Goal: Task Accomplishment & Management: Complete application form

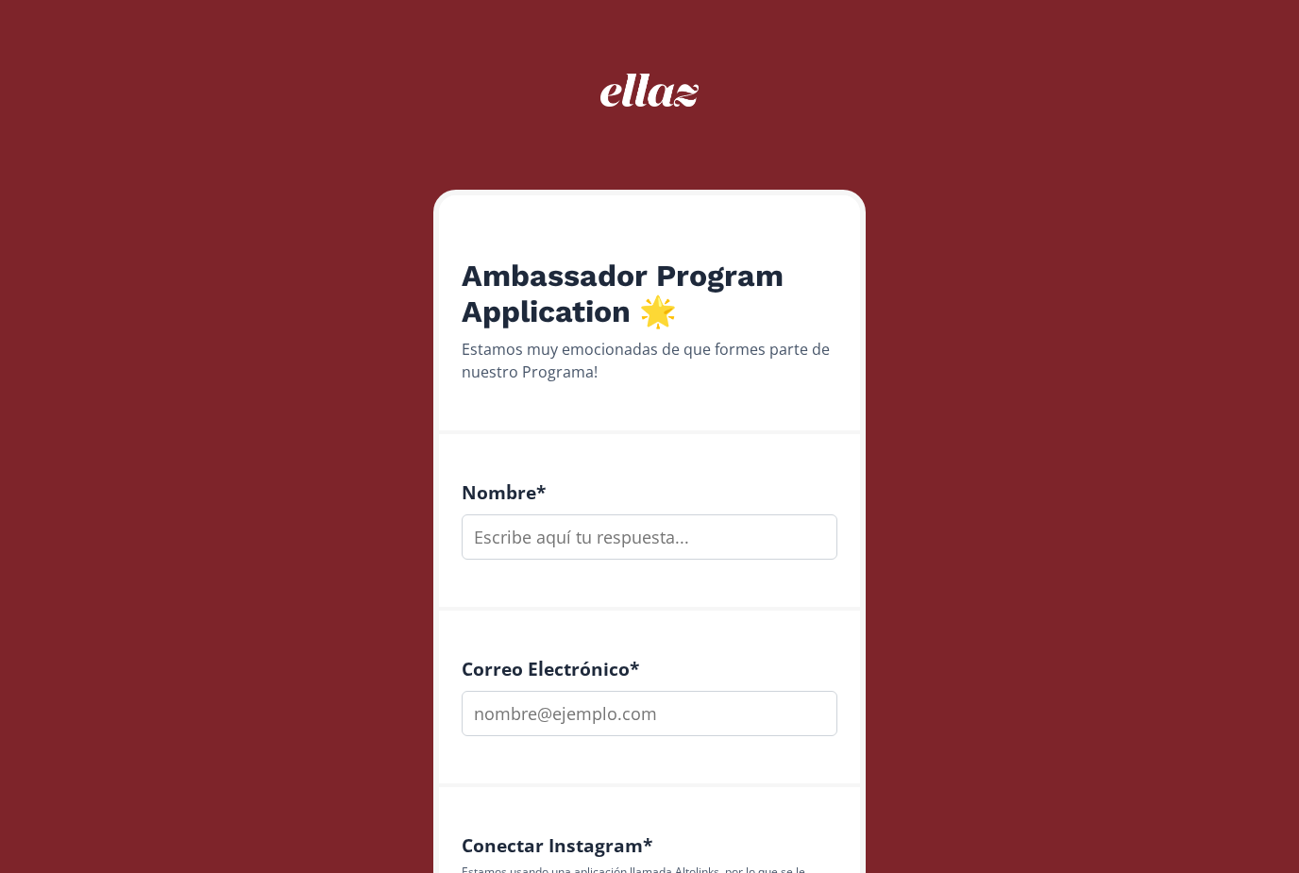
click at [664, 517] on input "text" at bounding box center [650, 536] width 376 height 45
type input "[PERSON_NAME]"
click at [692, 718] on input "email" at bounding box center [650, 713] width 376 height 45
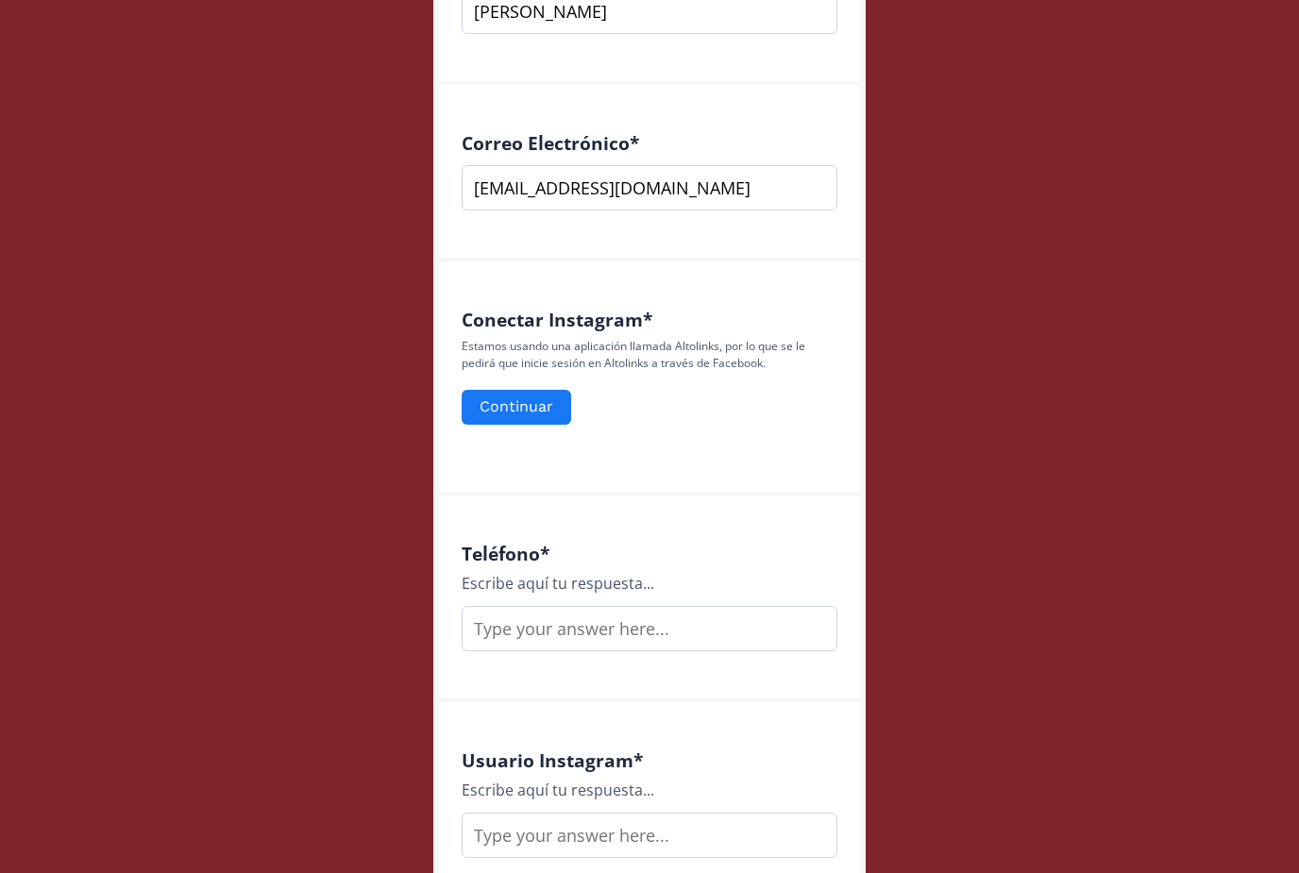
scroll to position [493, 0]
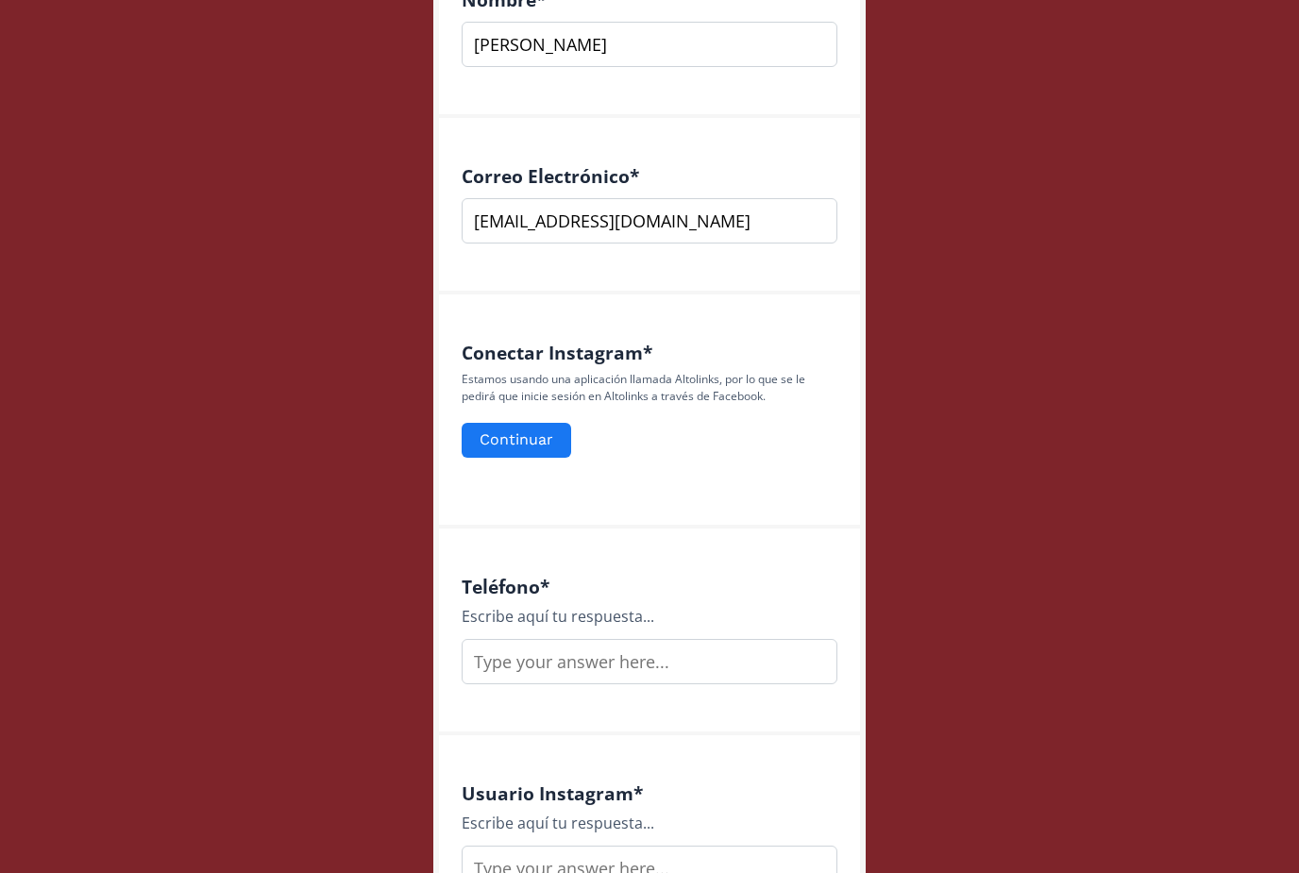
type input "[EMAIL_ADDRESS][DOMAIN_NAME]"
click at [664, 677] on input "text" at bounding box center [650, 661] width 376 height 45
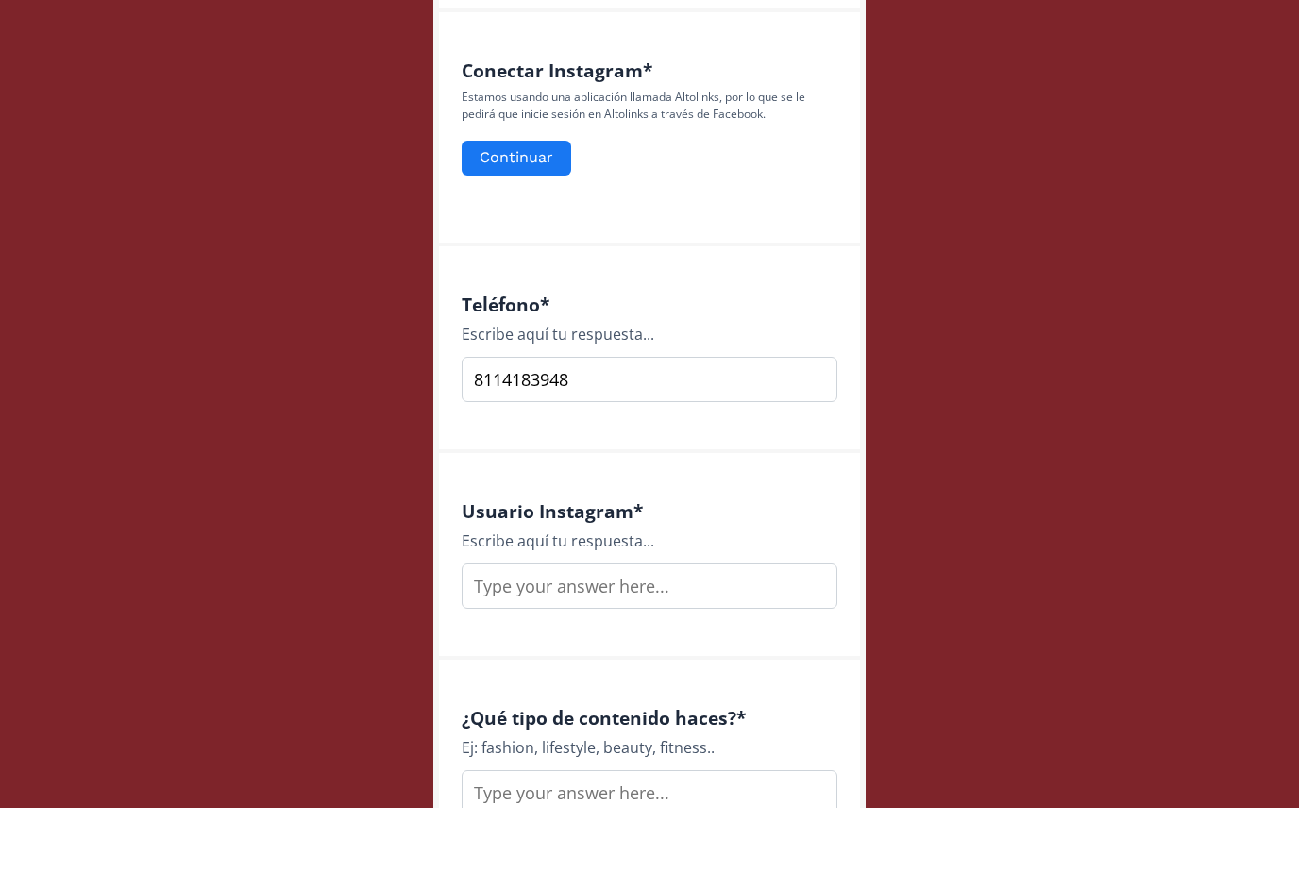
scroll to position [711, 0]
type input "8114183948"
click at [665, 628] on input "text" at bounding box center [650, 650] width 376 height 45
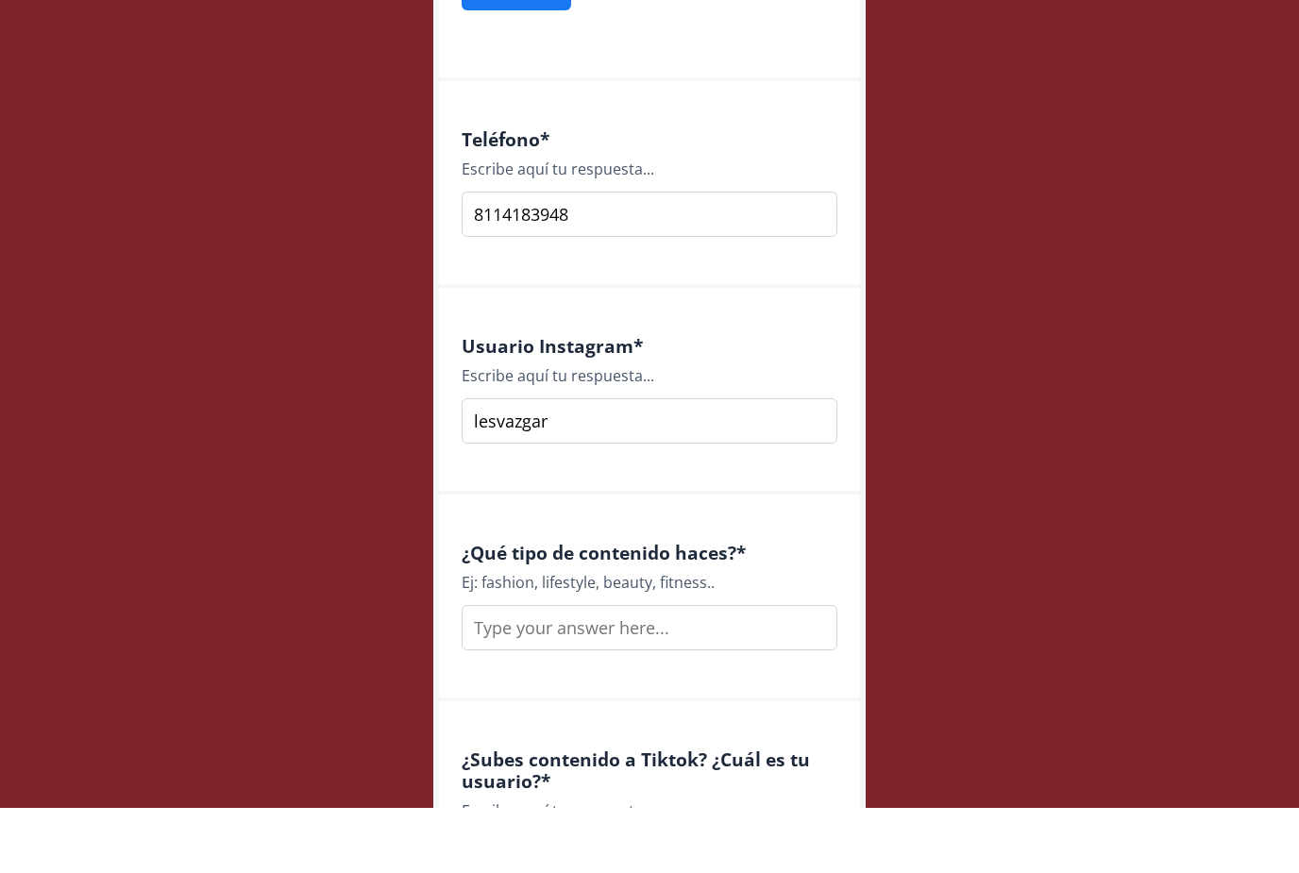
scroll to position [898, 0]
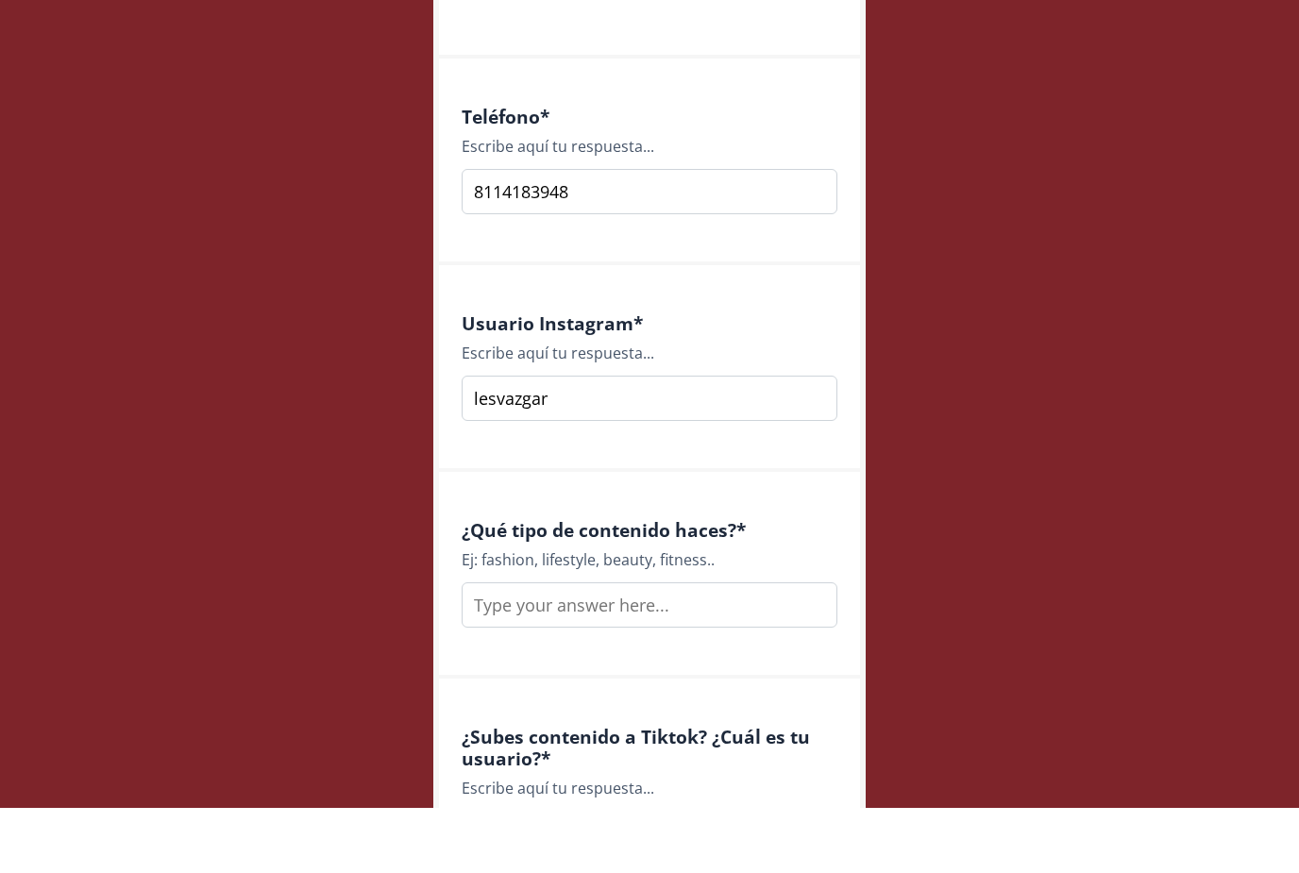
type input "lesvazgar"
click at [669, 647] on input "text" at bounding box center [650, 669] width 376 height 45
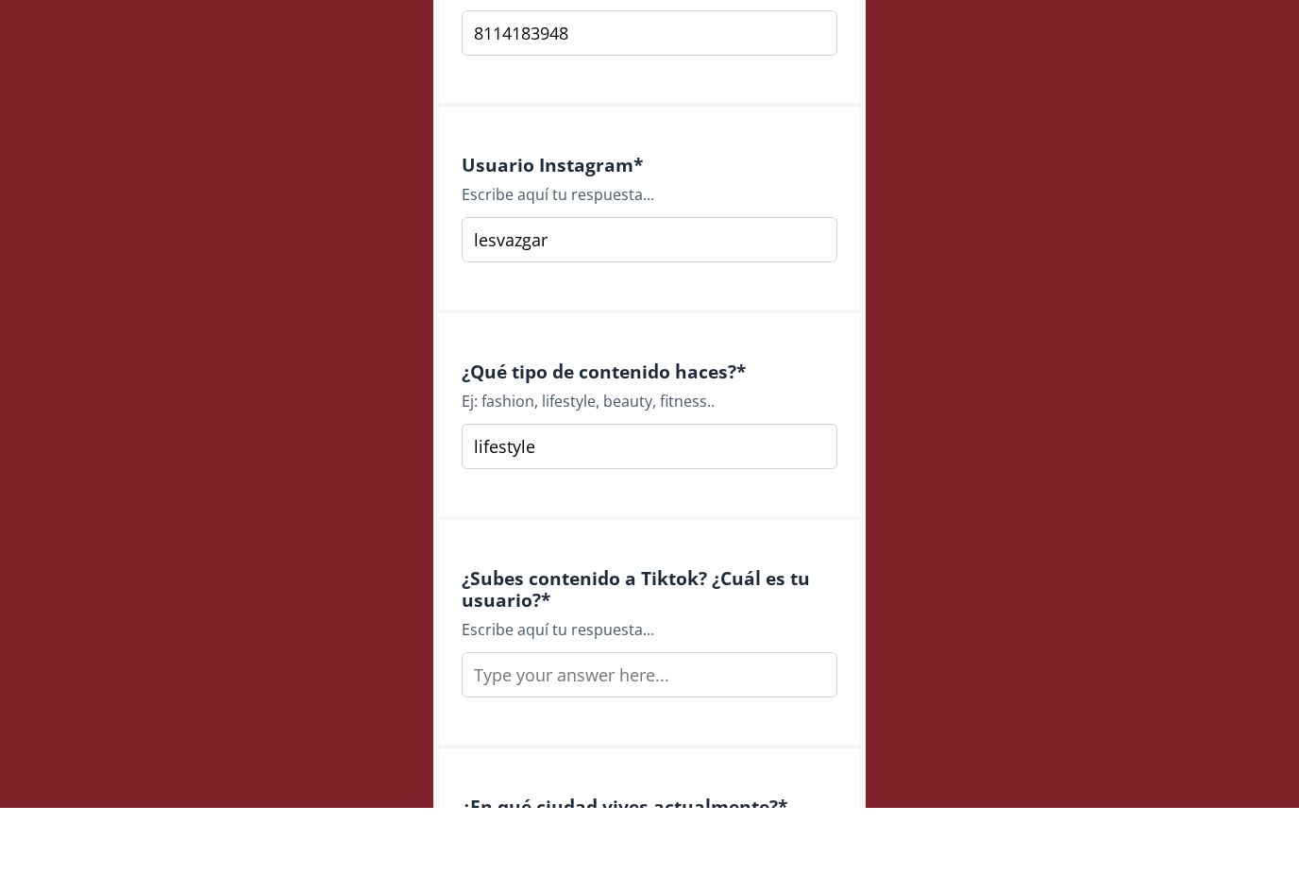
scroll to position [1056, 0]
type input "lifestyle"
click at [651, 717] on input "text" at bounding box center [650, 739] width 376 height 45
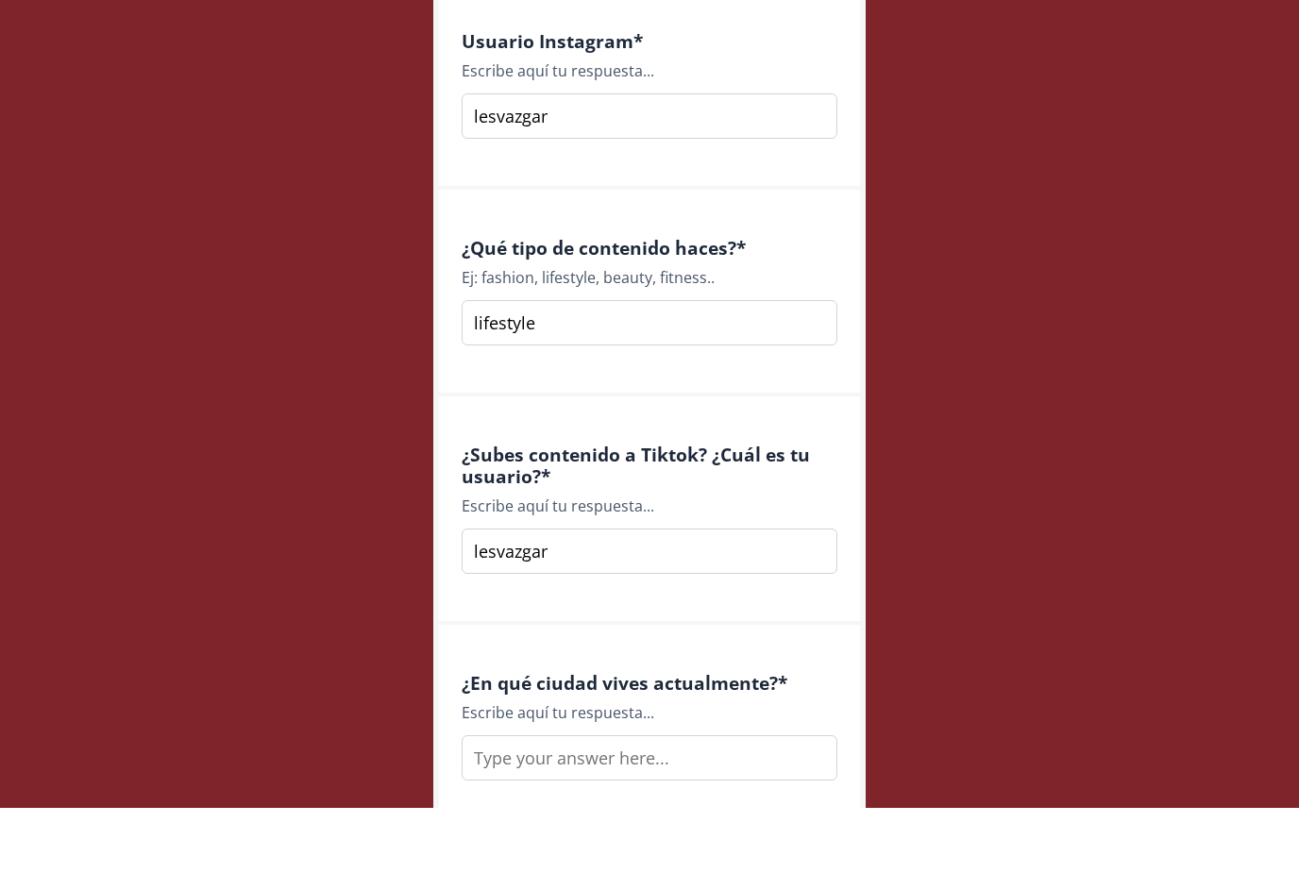
scroll to position [1213, 0]
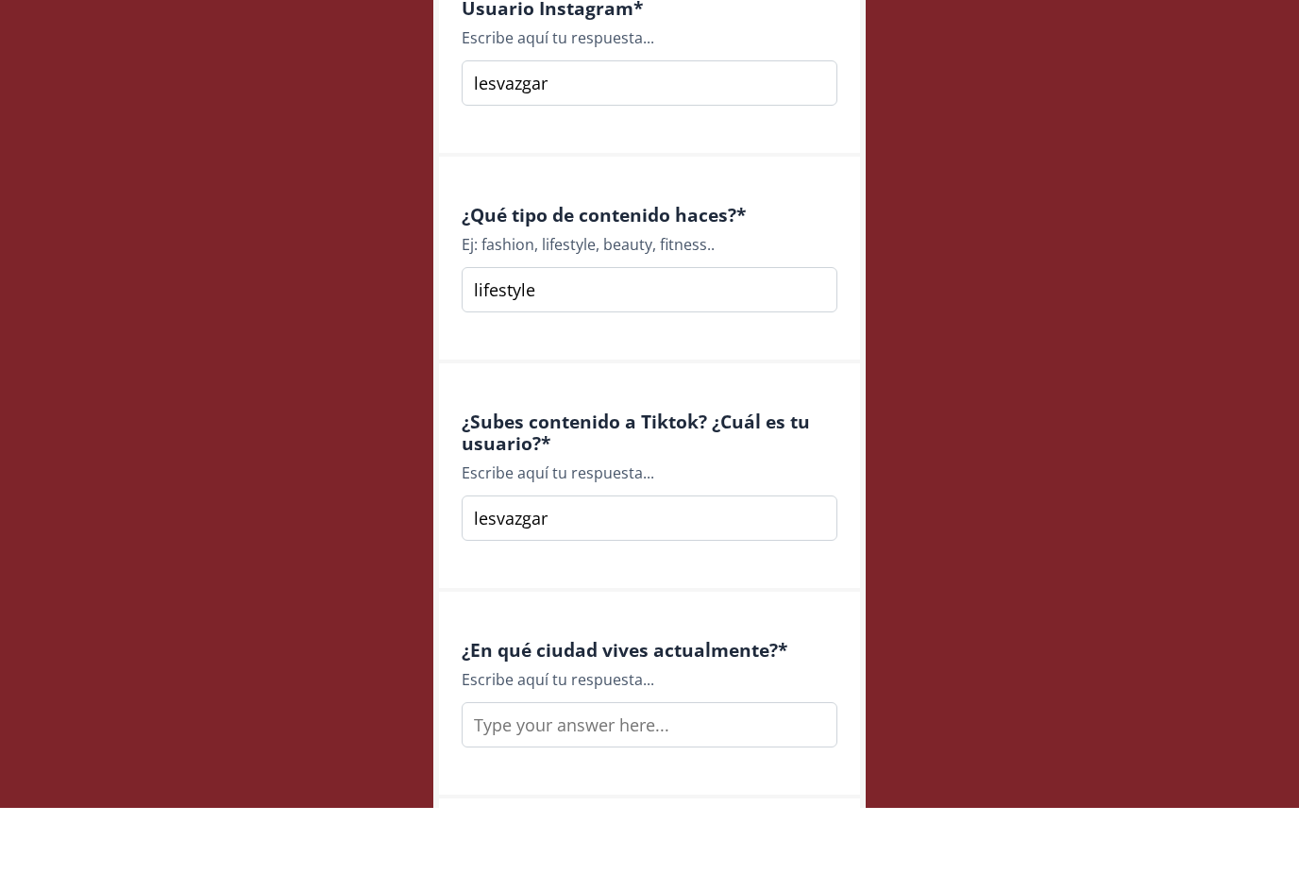
type input "lesvazgar"
click at [673, 767] on input "text" at bounding box center [650, 789] width 376 height 45
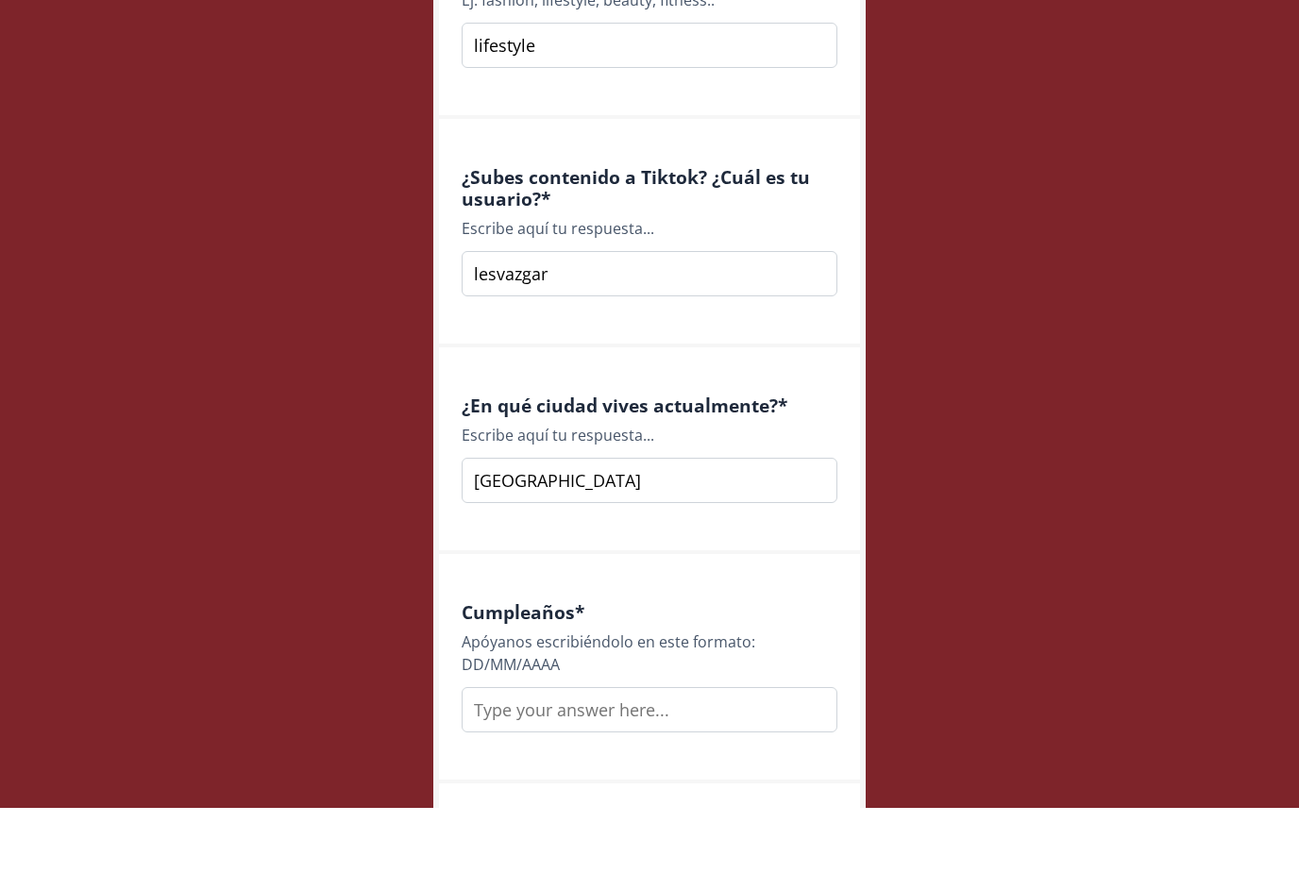
scroll to position [1469, 0]
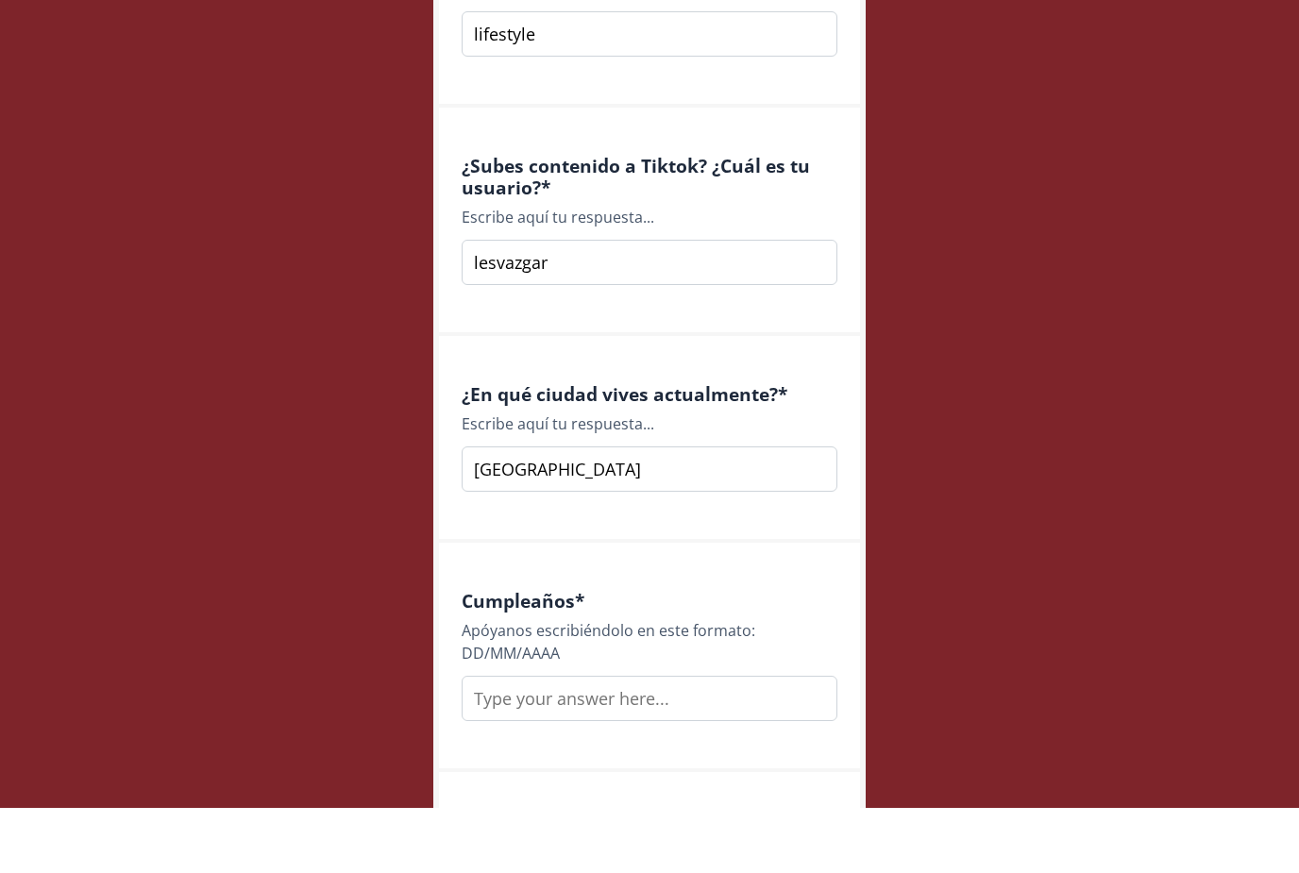
type input "monterrey"
click at [671, 741] on input "text" at bounding box center [650, 763] width 376 height 45
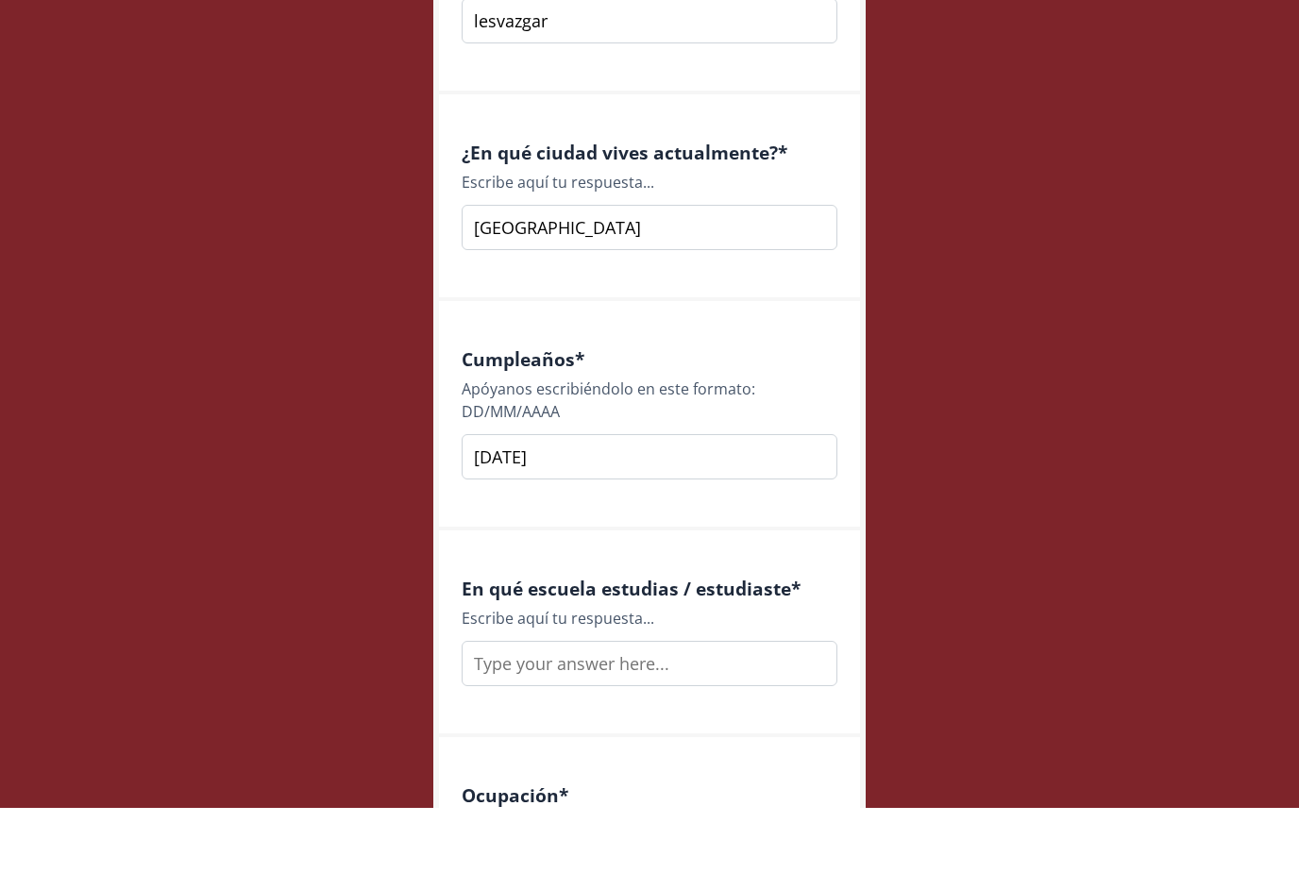
scroll to position [1711, 0]
type input "22/07/1998"
click at [670, 705] on input "text" at bounding box center [650, 727] width 376 height 45
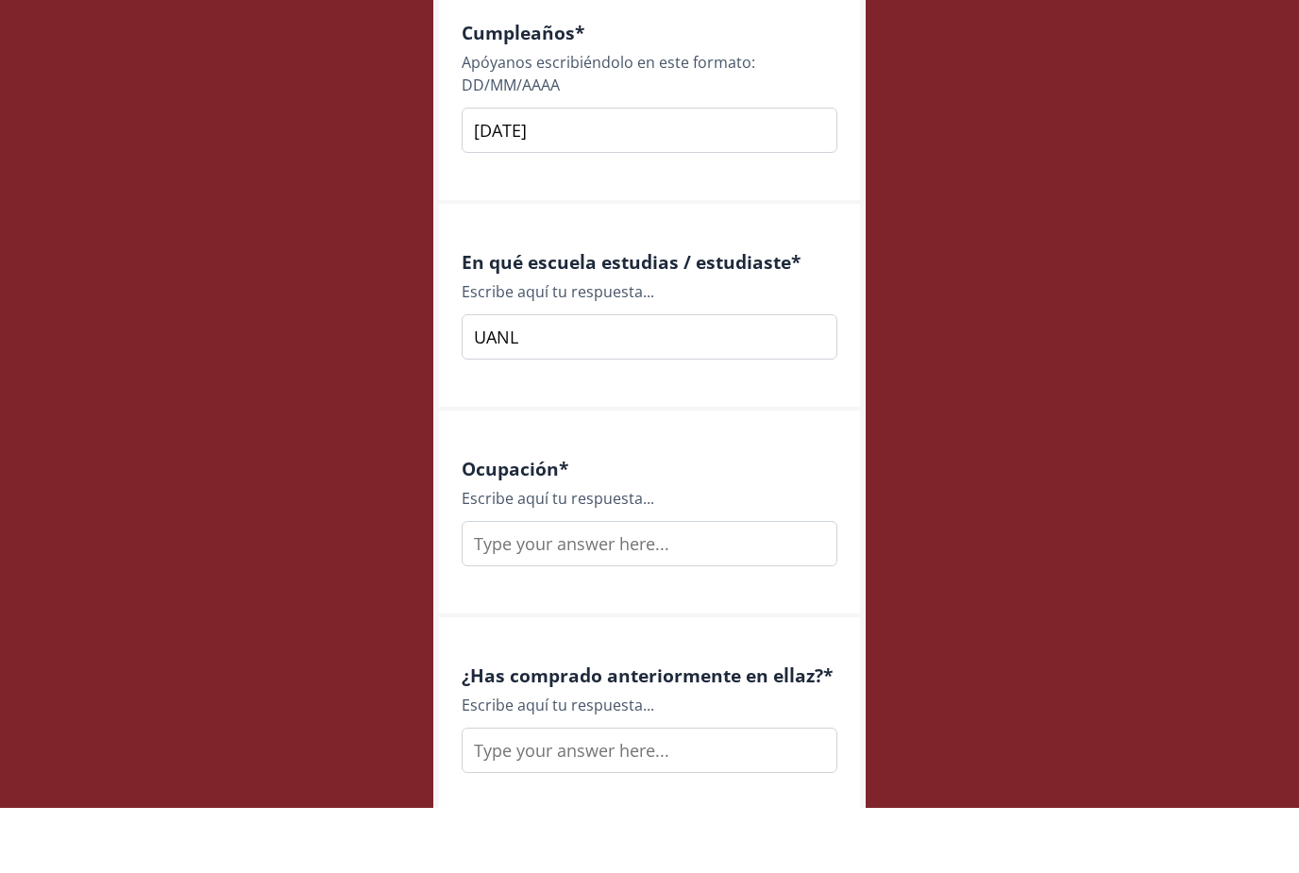
scroll to position [2061, 0]
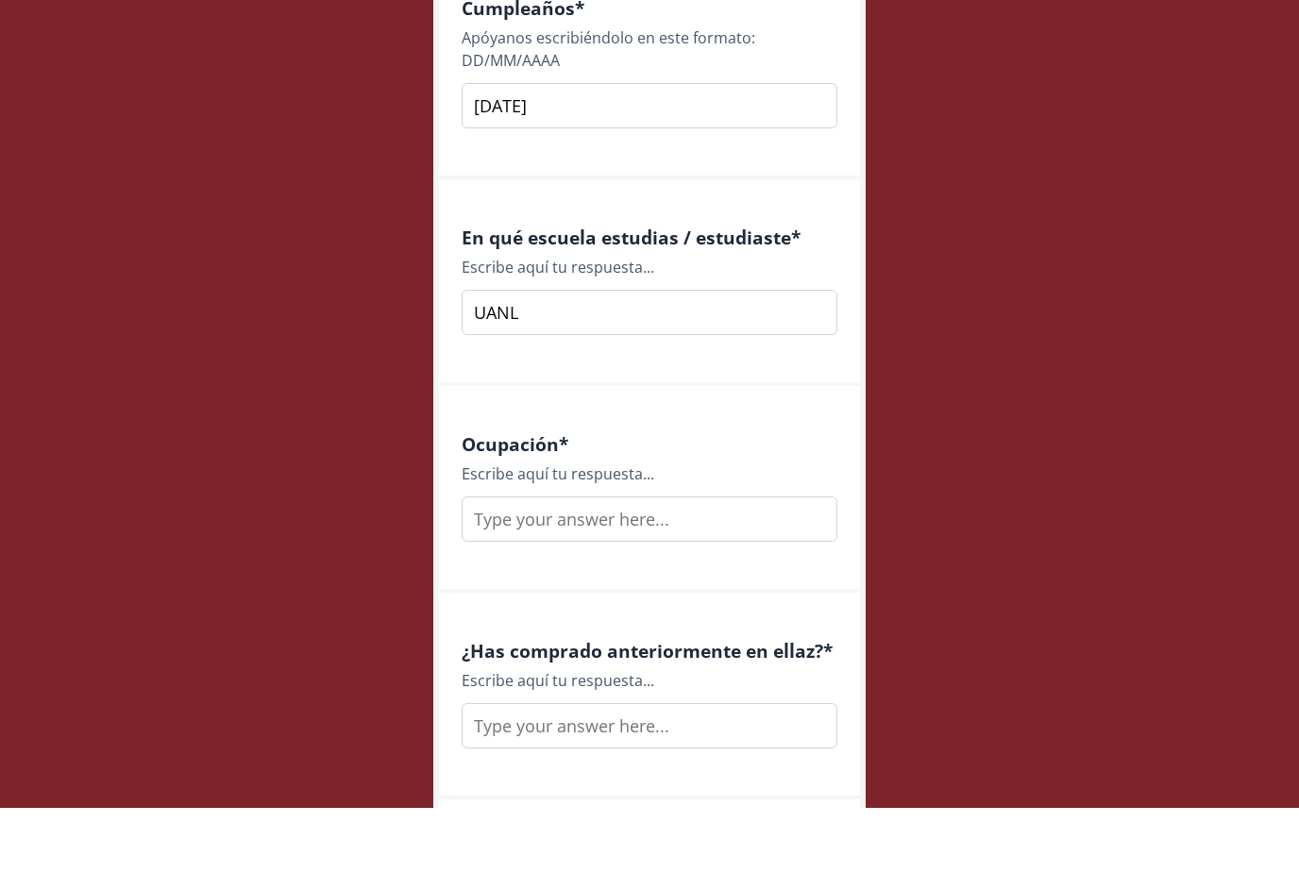
type input "UANL"
click at [660, 562] on input "text" at bounding box center [650, 584] width 376 height 45
type input "creadora de contenido"
click at [757, 768] on input "text" at bounding box center [650, 790] width 376 height 45
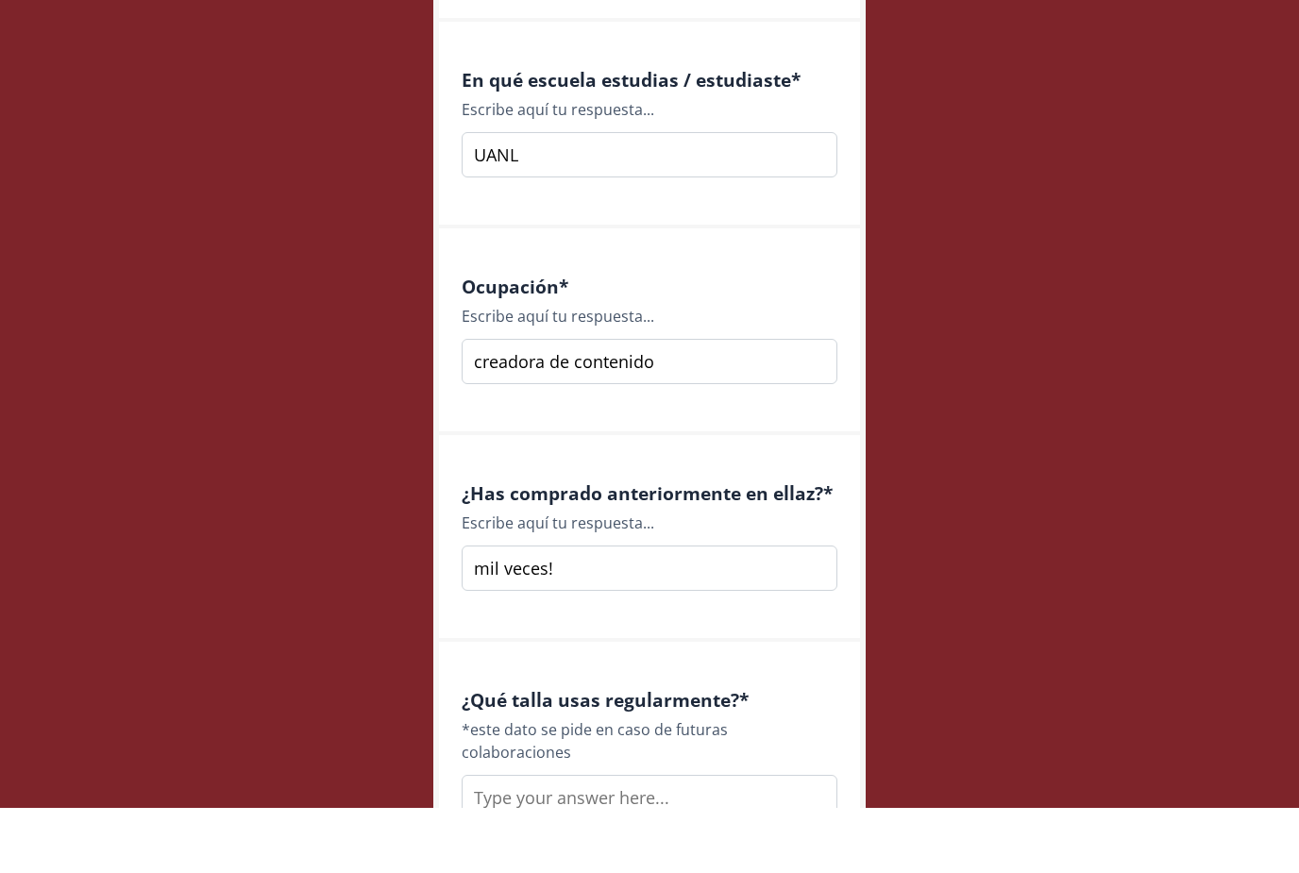
scroll to position [2244, 0]
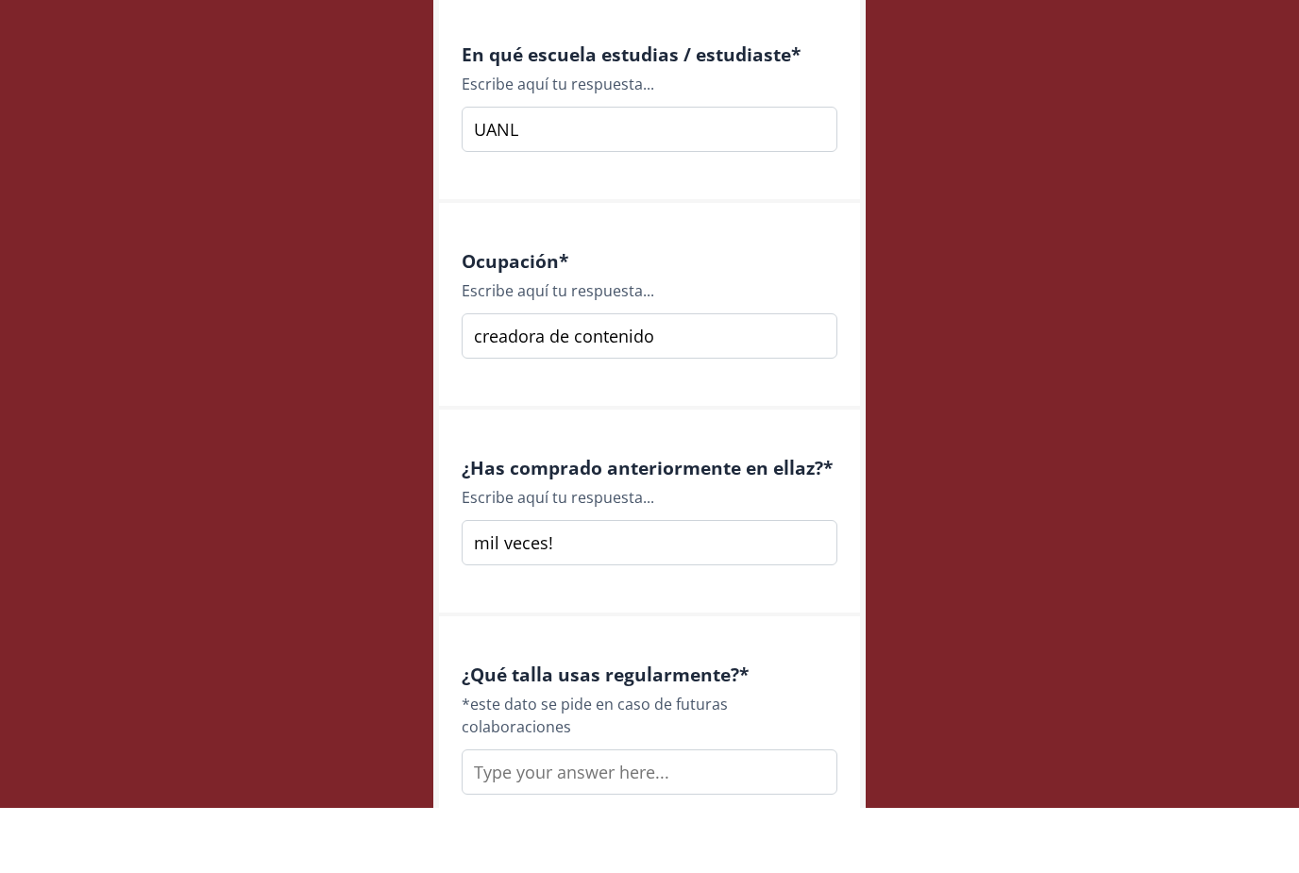
type input "mil veces!"
click at [754, 815] on input "text" at bounding box center [650, 837] width 376 height 45
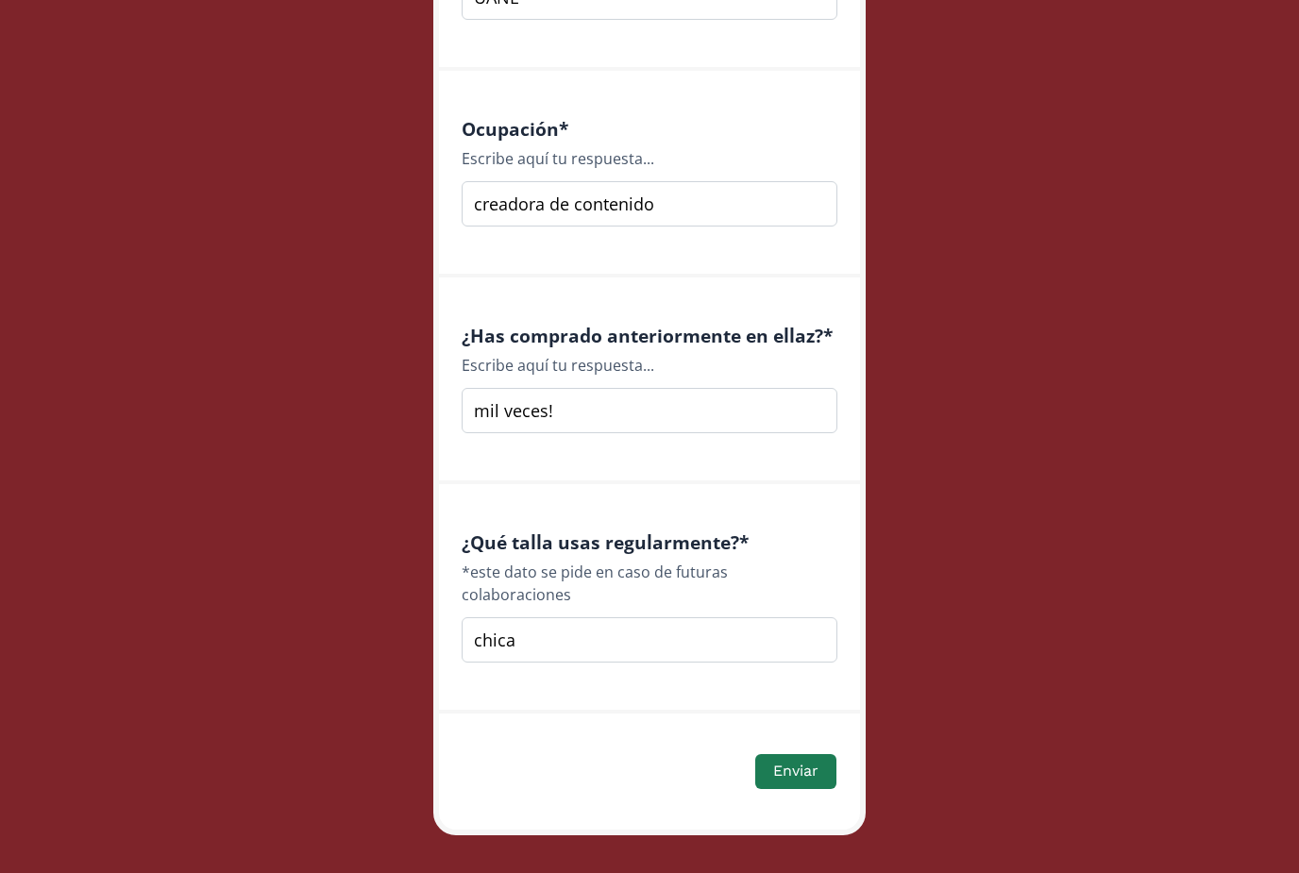
scroll to position [2446, 0]
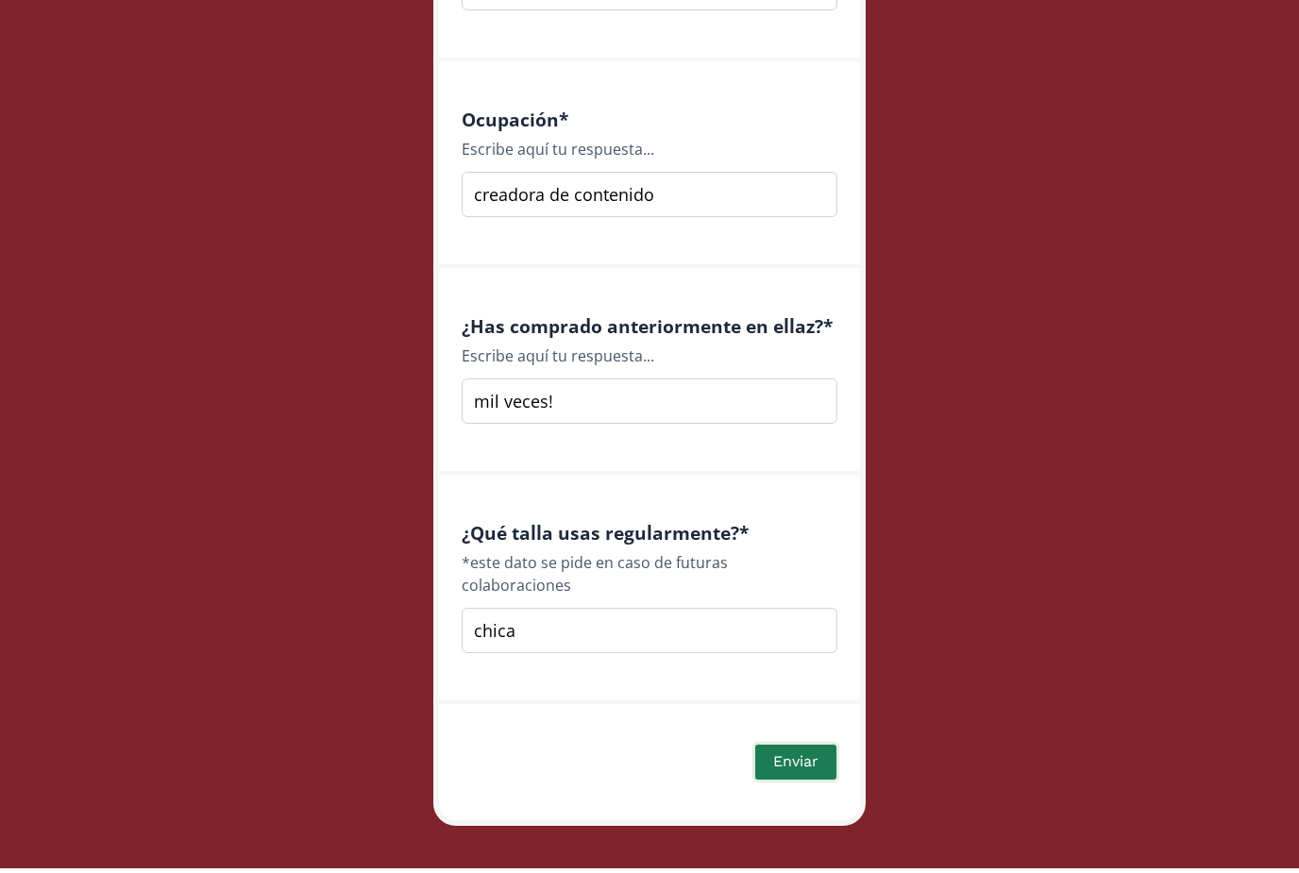
type input "chica"
click at [788, 747] on button "Enviar" at bounding box center [795, 767] width 87 height 41
click at [801, 747] on button "Enviar" at bounding box center [795, 767] width 87 height 41
click at [802, 747] on button "Enviar" at bounding box center [795, 767] width 87 height 41
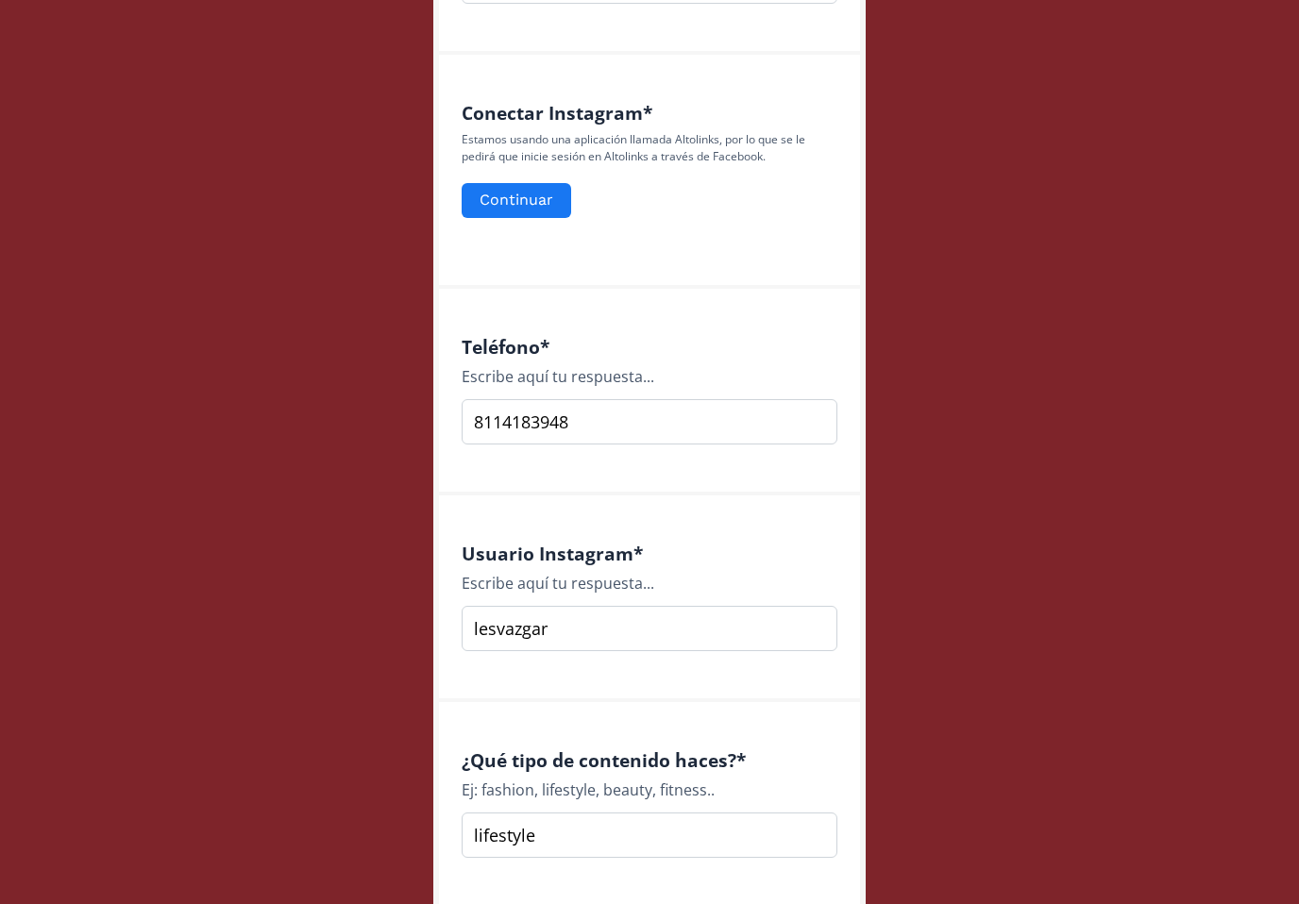
scroll to position [645, 0]
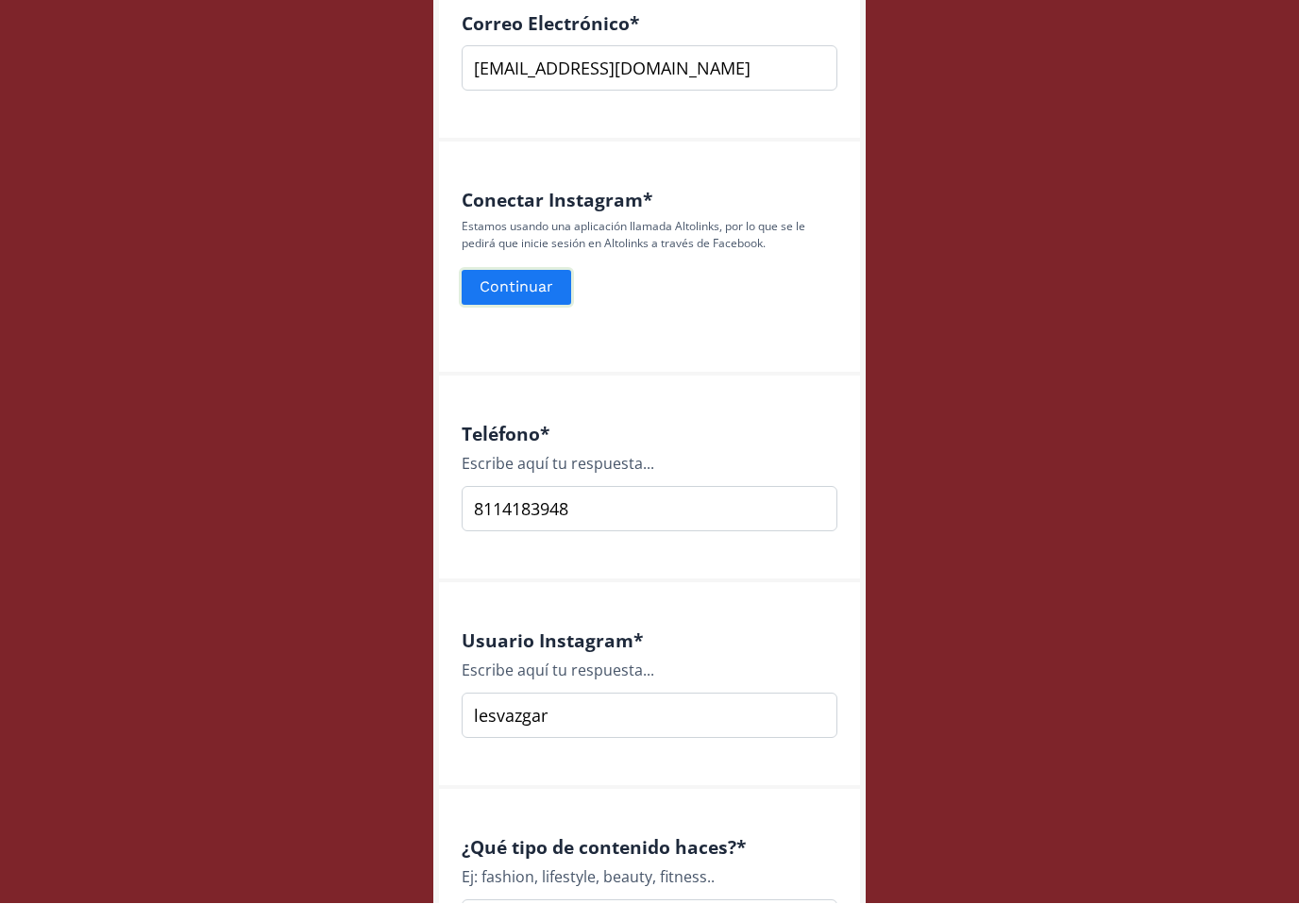
click at [514, 270] on button "Continuar" at bounding box center [516, 288] width 115 height 41
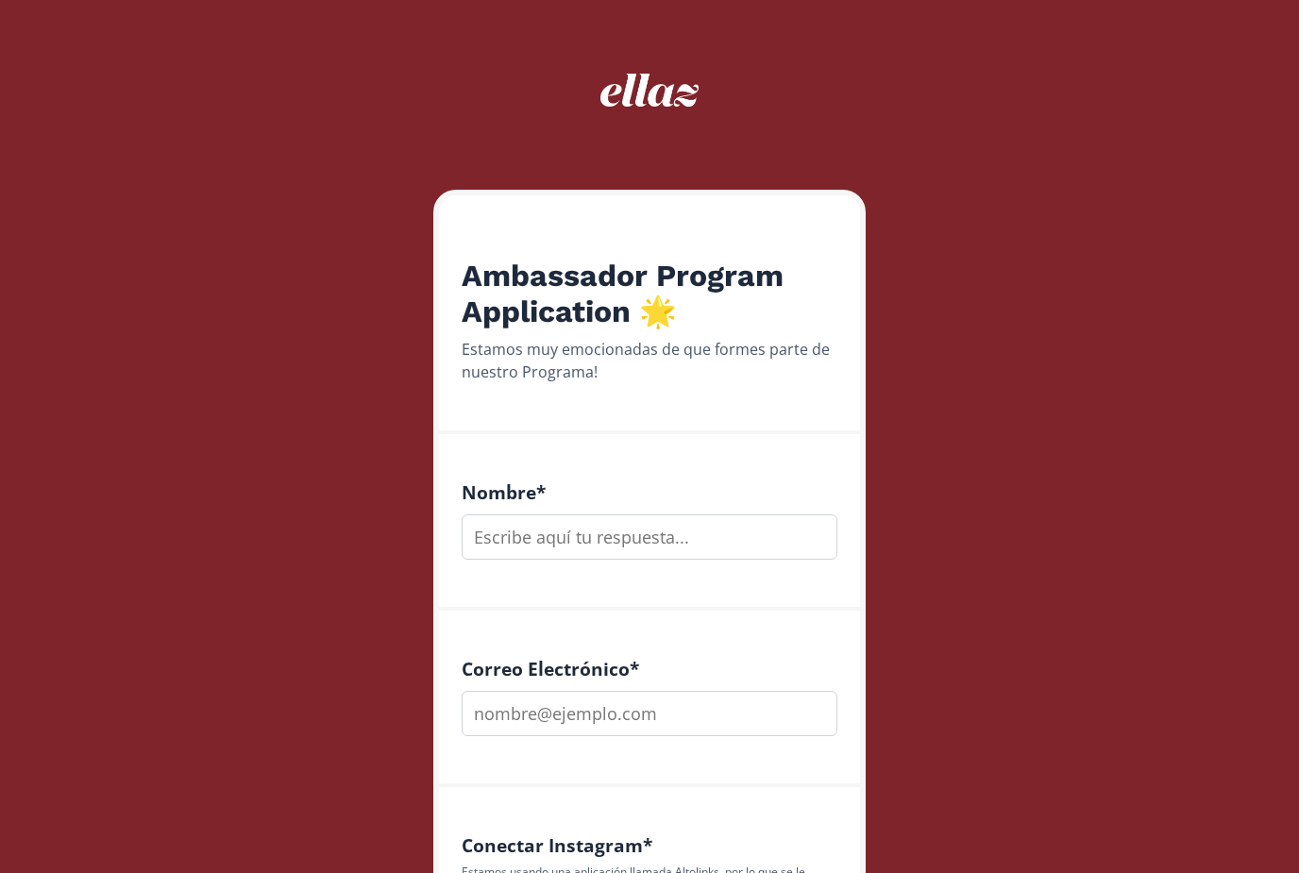
click at [699, 523] on input "text" at bounding box center [650, 536] width 376 height 45
drag, startPoint x: 634, startPoint y: 725, endPoint x: 634, endPoint y: 713, distance: 12.3
click at [634, 725] on input "email" at bounding box center [650, 713] width 376 height 45
click at [571, 514] on input "[PERSON_NAME]" at bounding box center [650, 536] width 376 height 45
click at [581, 527] on input "[PERSON_NAME]" at bounding box center [650, 536] width 376 height 45
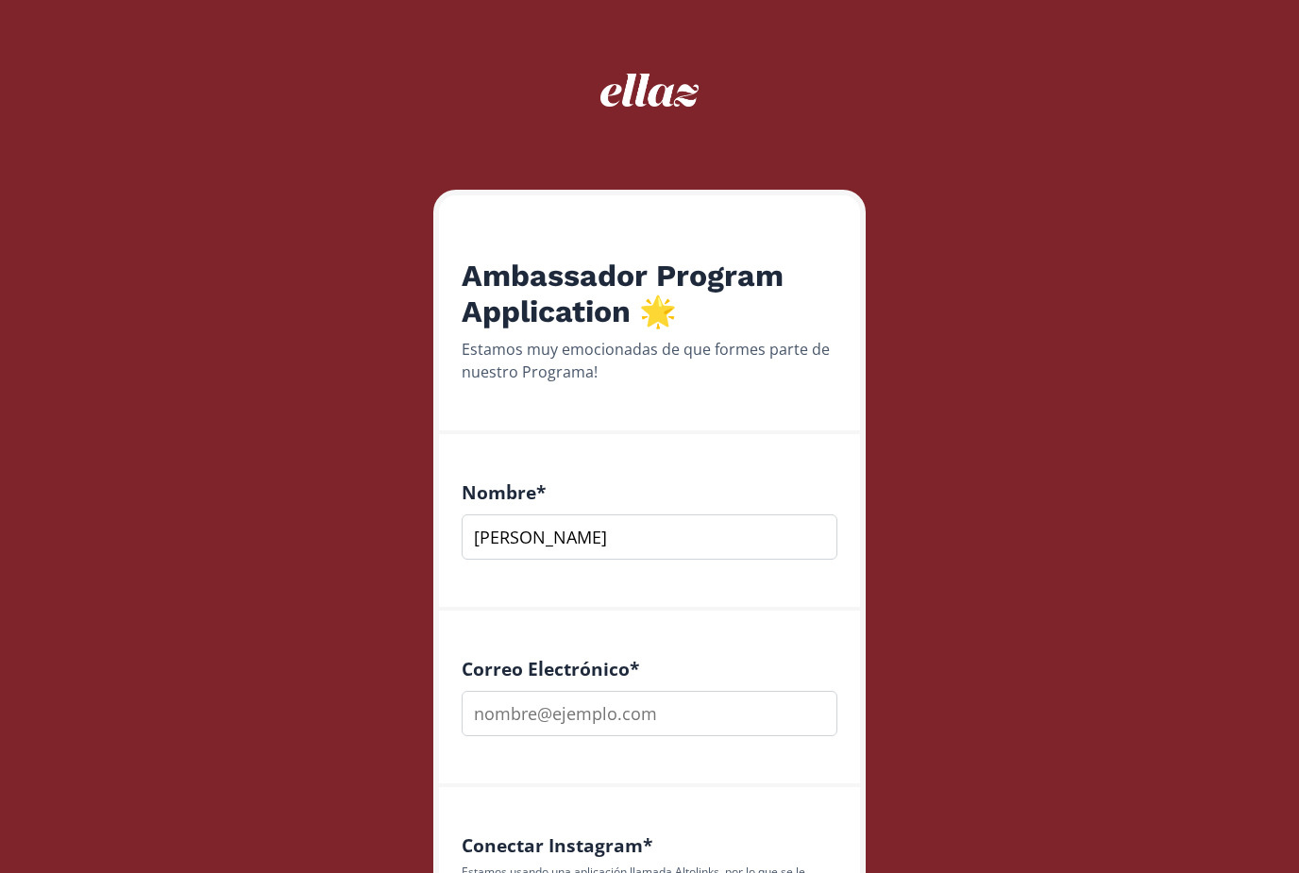
type input "[PERSON_NAME]"
click at [594, 715] on input "email" at bounding box center [650, 713] width 376 height 45
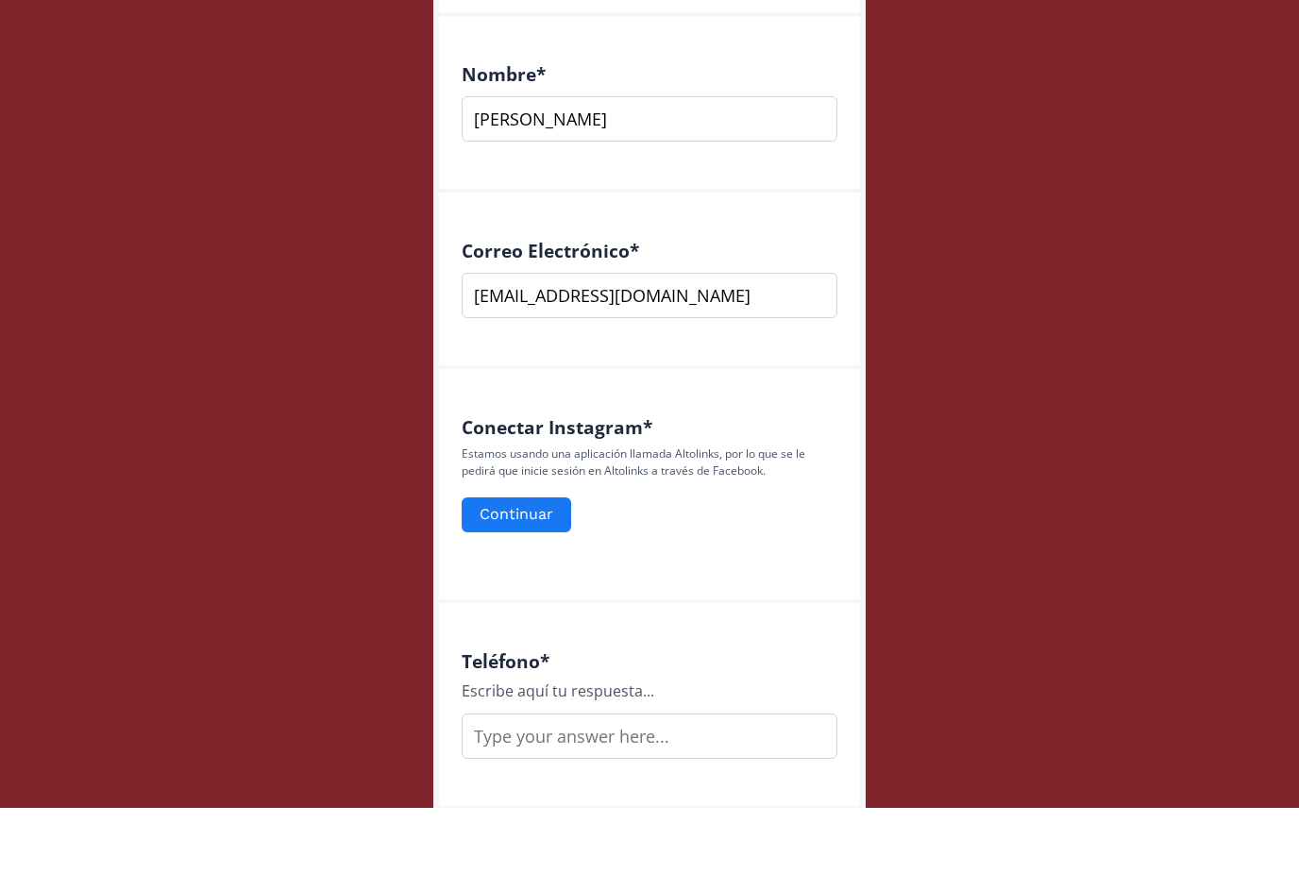
scroll to position [416, 0]
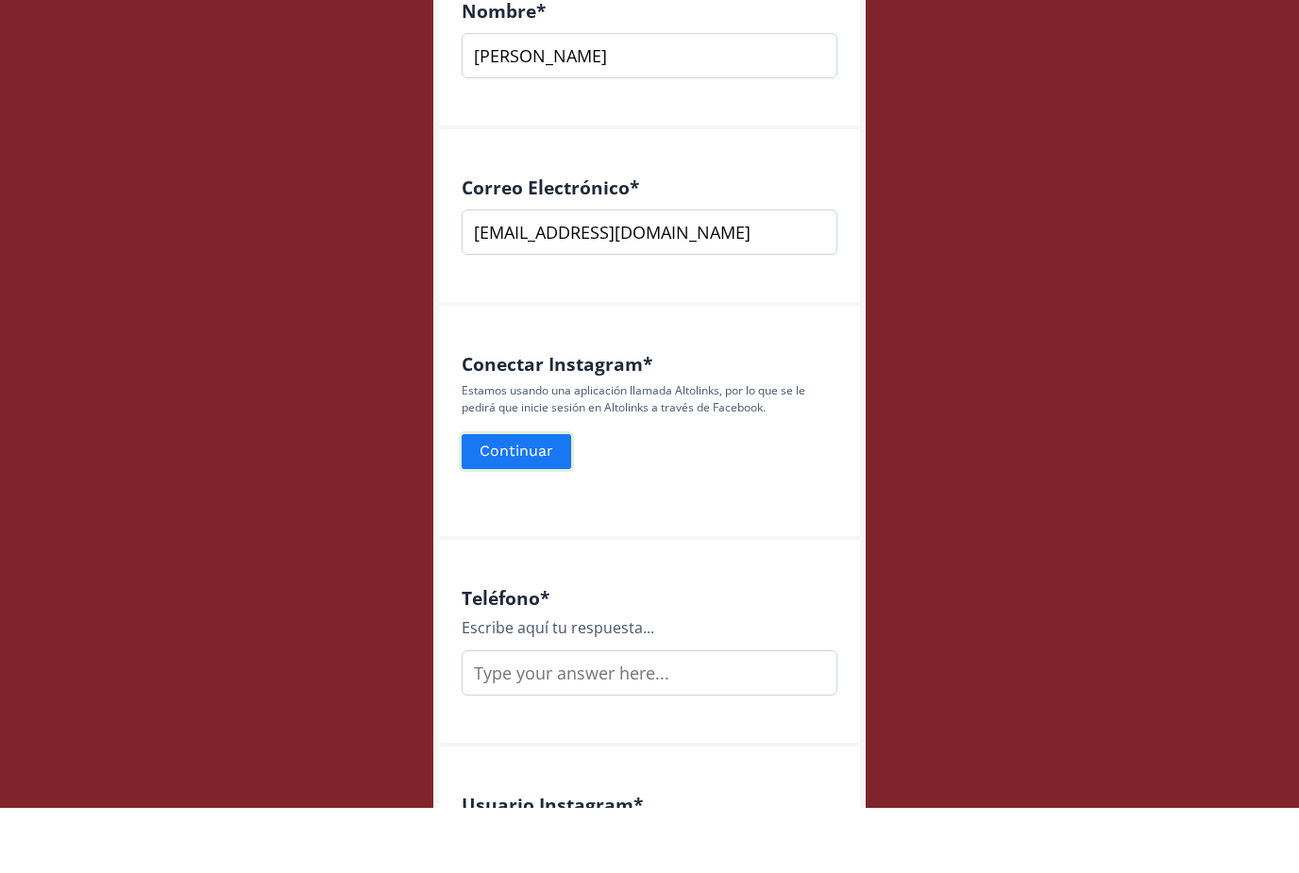
click at [559, 496] on button "Continuar" at bounding box center [516, 516] width 115 height 41
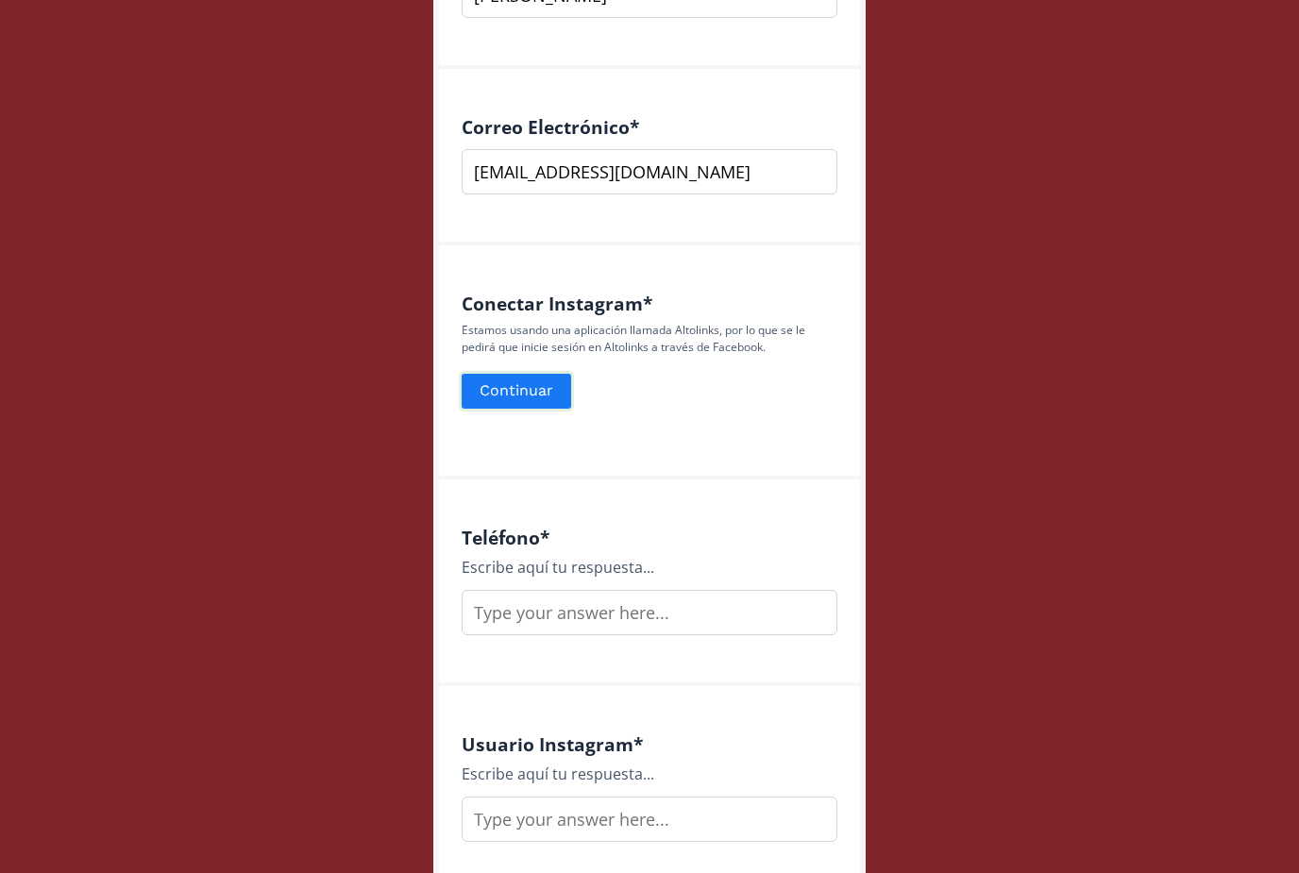
scroll to position [101, 0]
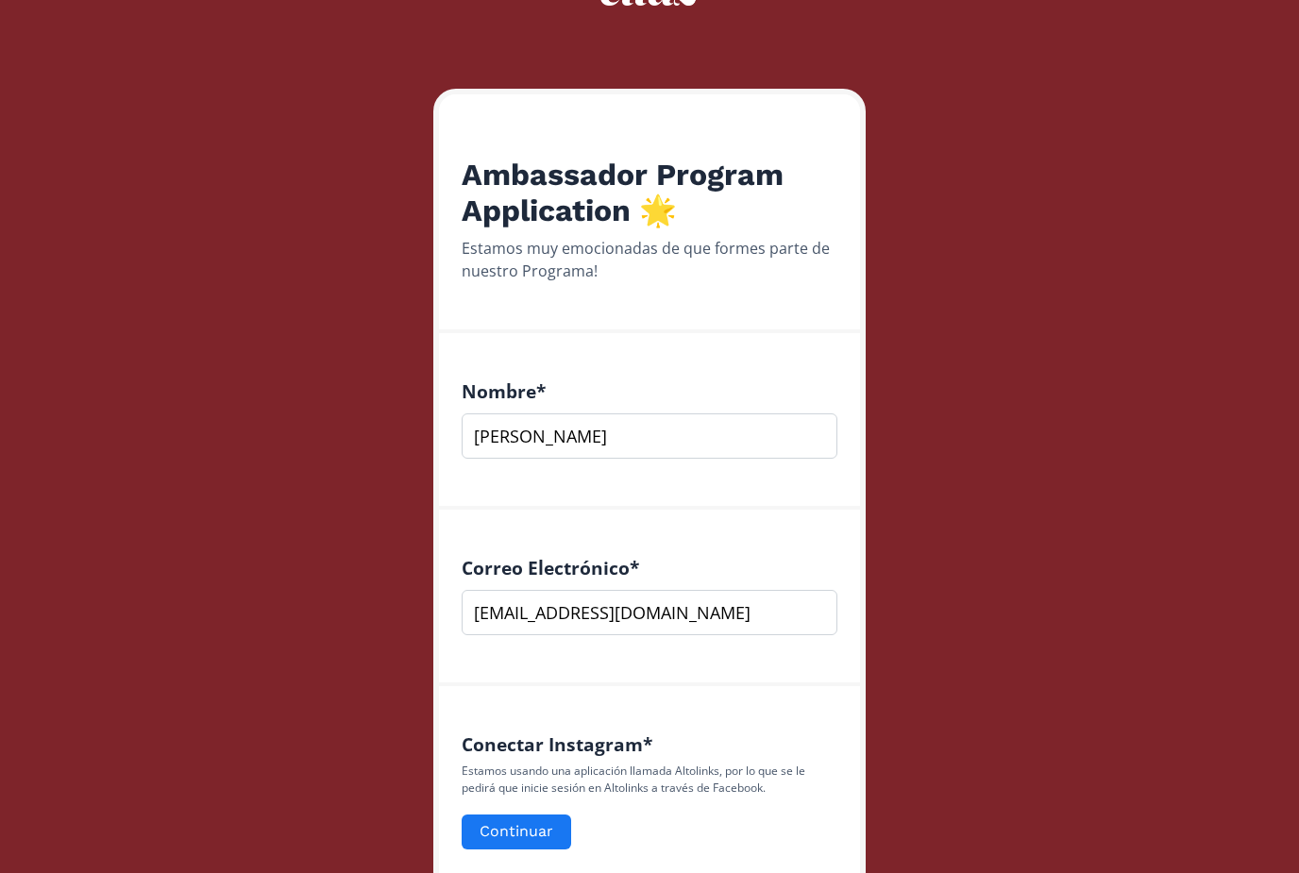
click at [544, 616] on input "lesmervaz@gmail.com" at bounding box center [650, 612] width 376 height 45
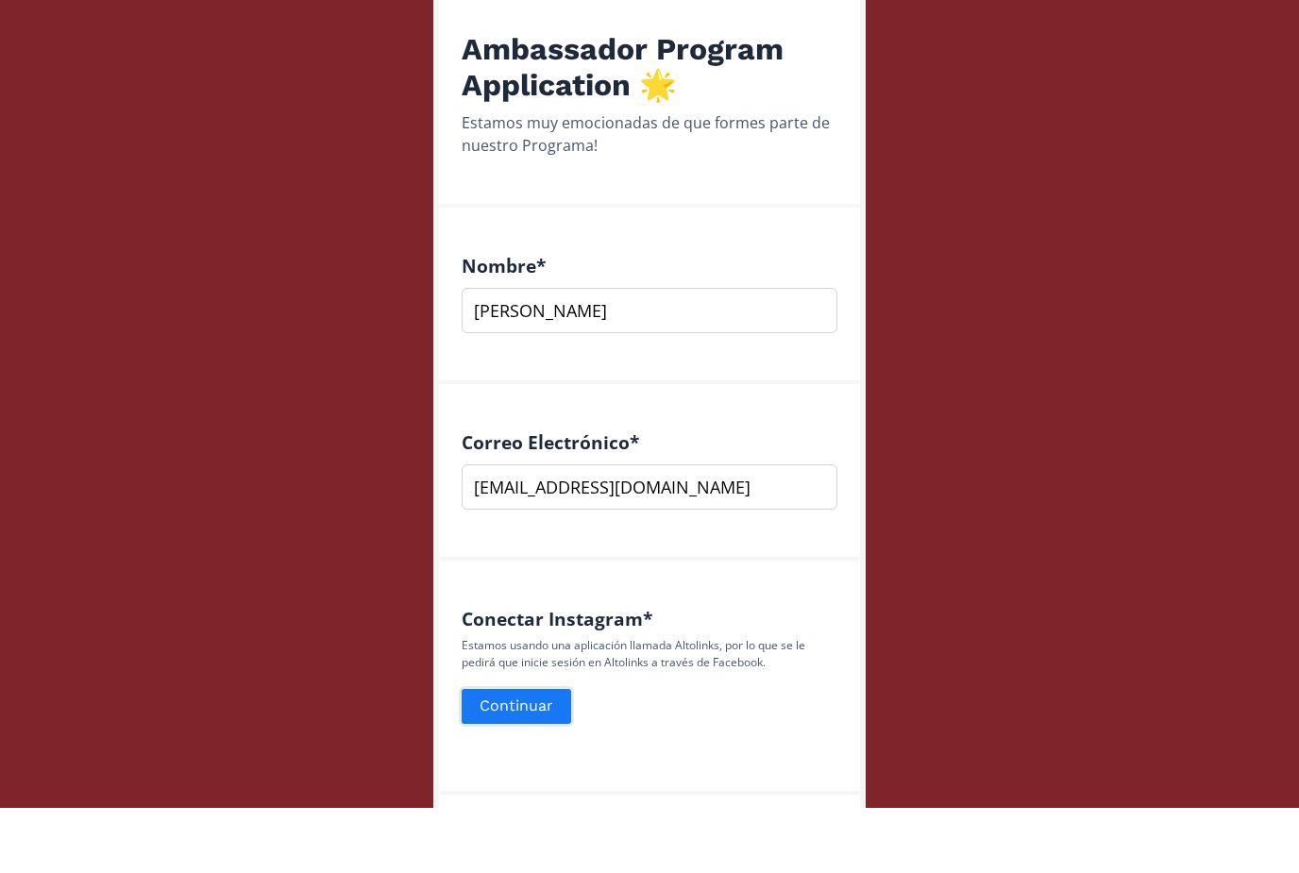
type input "lesvazm@gmail.com"
click at [552, 751] on button "Continuar" at bounding box center [516, 771] width 115 height 41
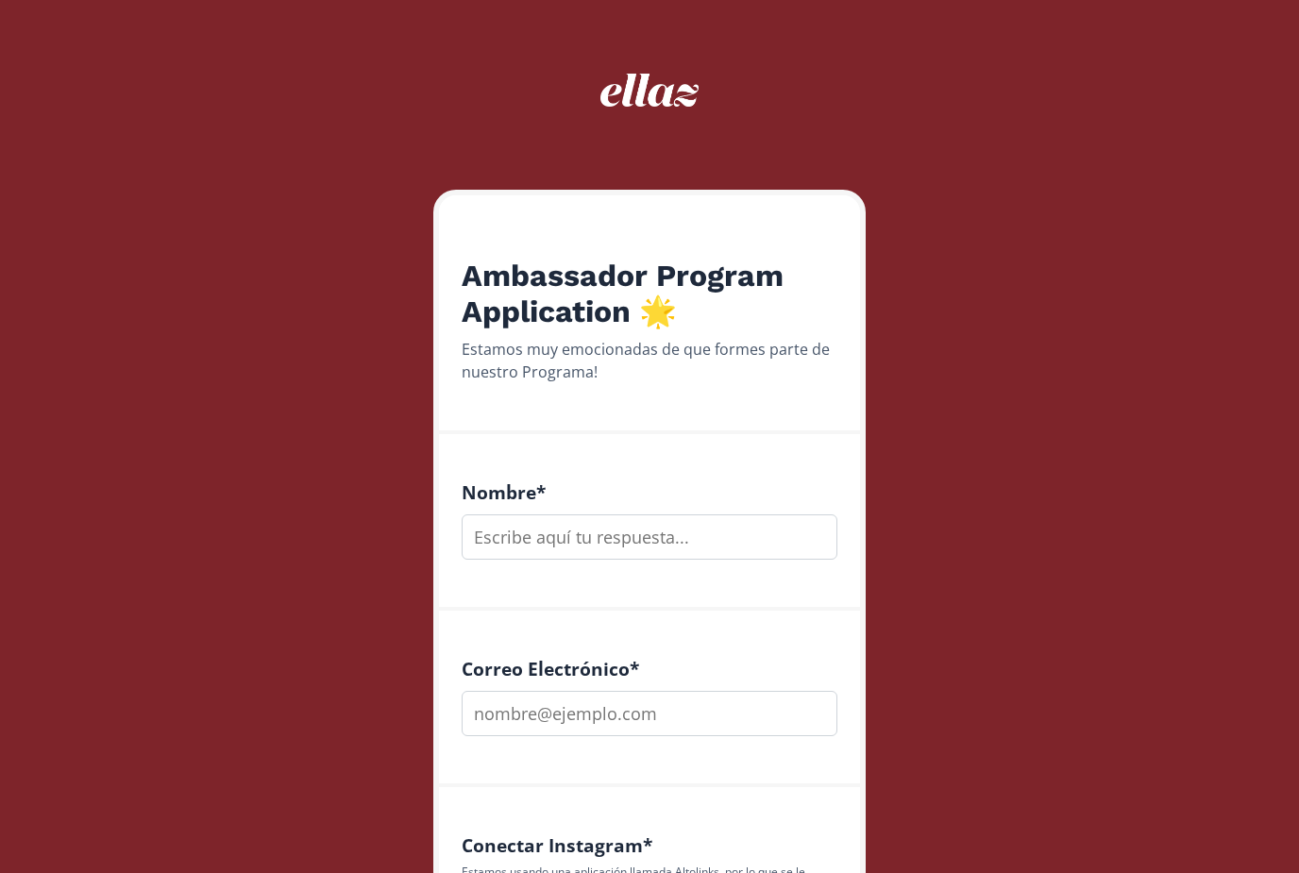
click at [582, 526] on input "text" at bounding box center [650, 536] width 376 height 45
click at [594, 733] on input "email" at bounding box center [650, 713] width 376 height 45
click at [580, 533] on input "[PERSON_NAME]" at bounding box center [650, 536] width 376 height 45
type input "[PERSON_NAME]"
click at [634, 711] on input "email" at bounding box center [650, 713] width 376 height 45
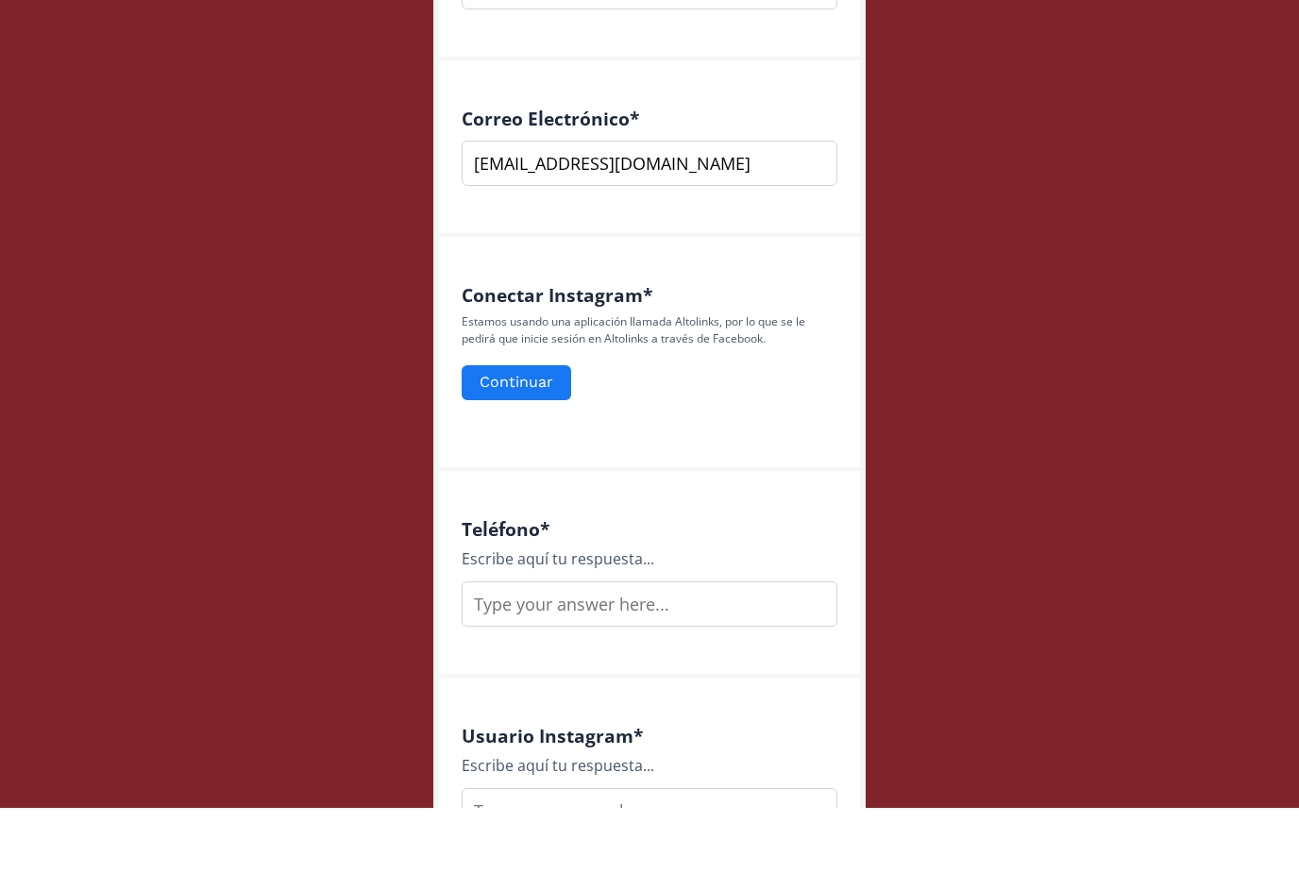
scroll to position [506, 0]
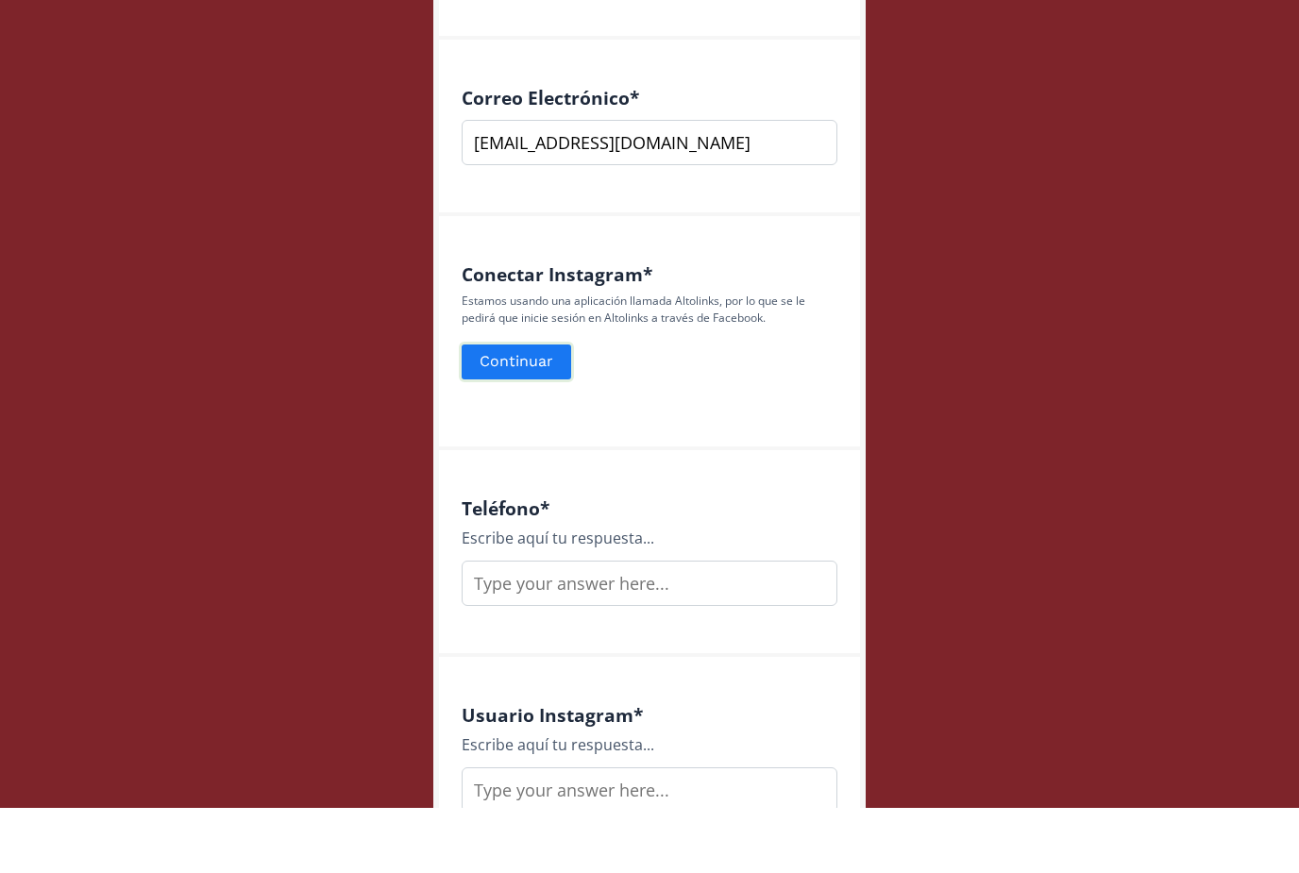
type input "lesmervaz@gmail.com"
click at [558, 407] on button "Continuar" at bounding box center [516, 427] width 115 height 41
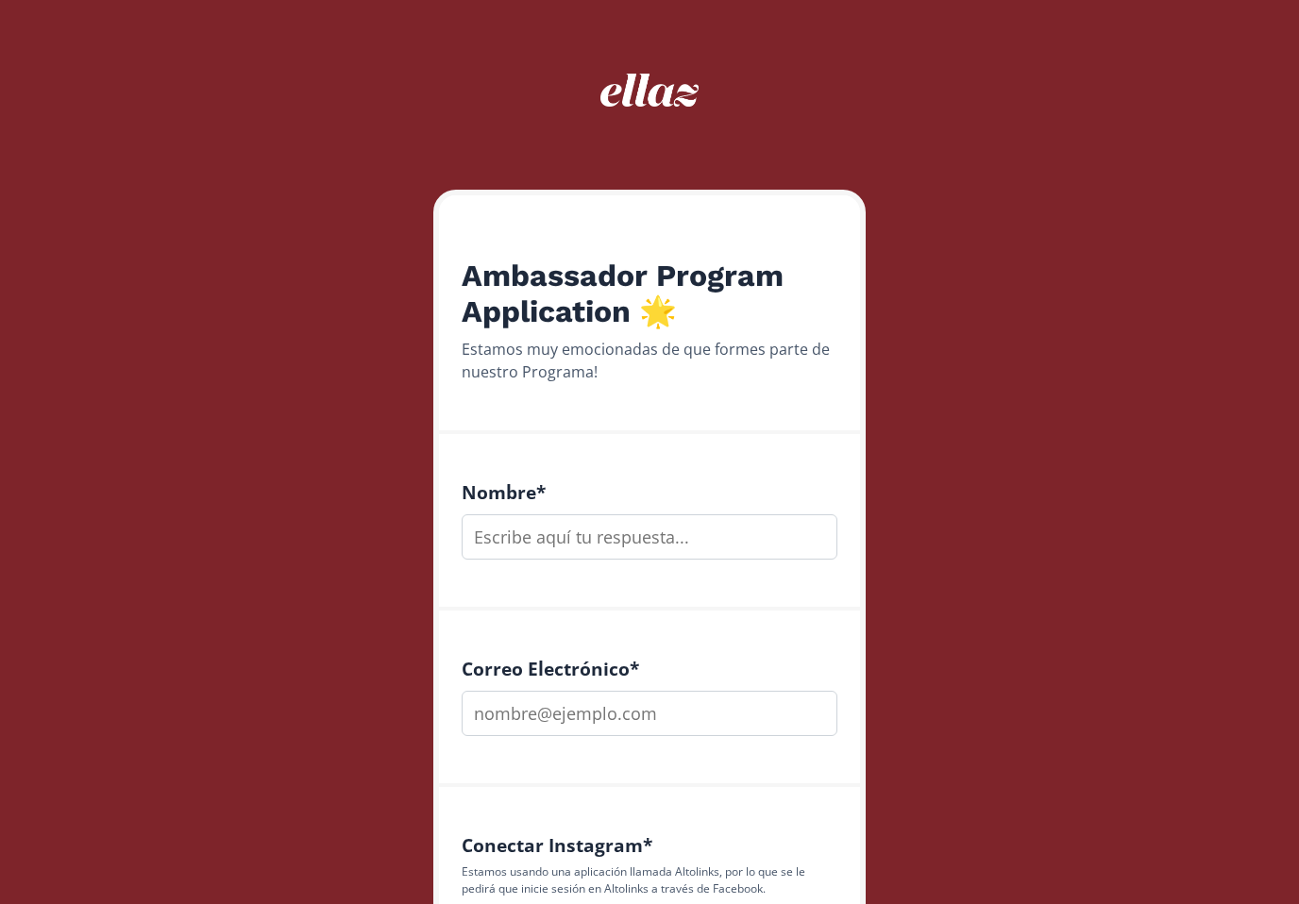
click at [576, 541] on input "text" at bounding box center [650, 536] width 376 height 45
type input "[PERSON_NAME]"
click at [632, 704] on input "email" at bounding box center [650, 713] width 376 height 45
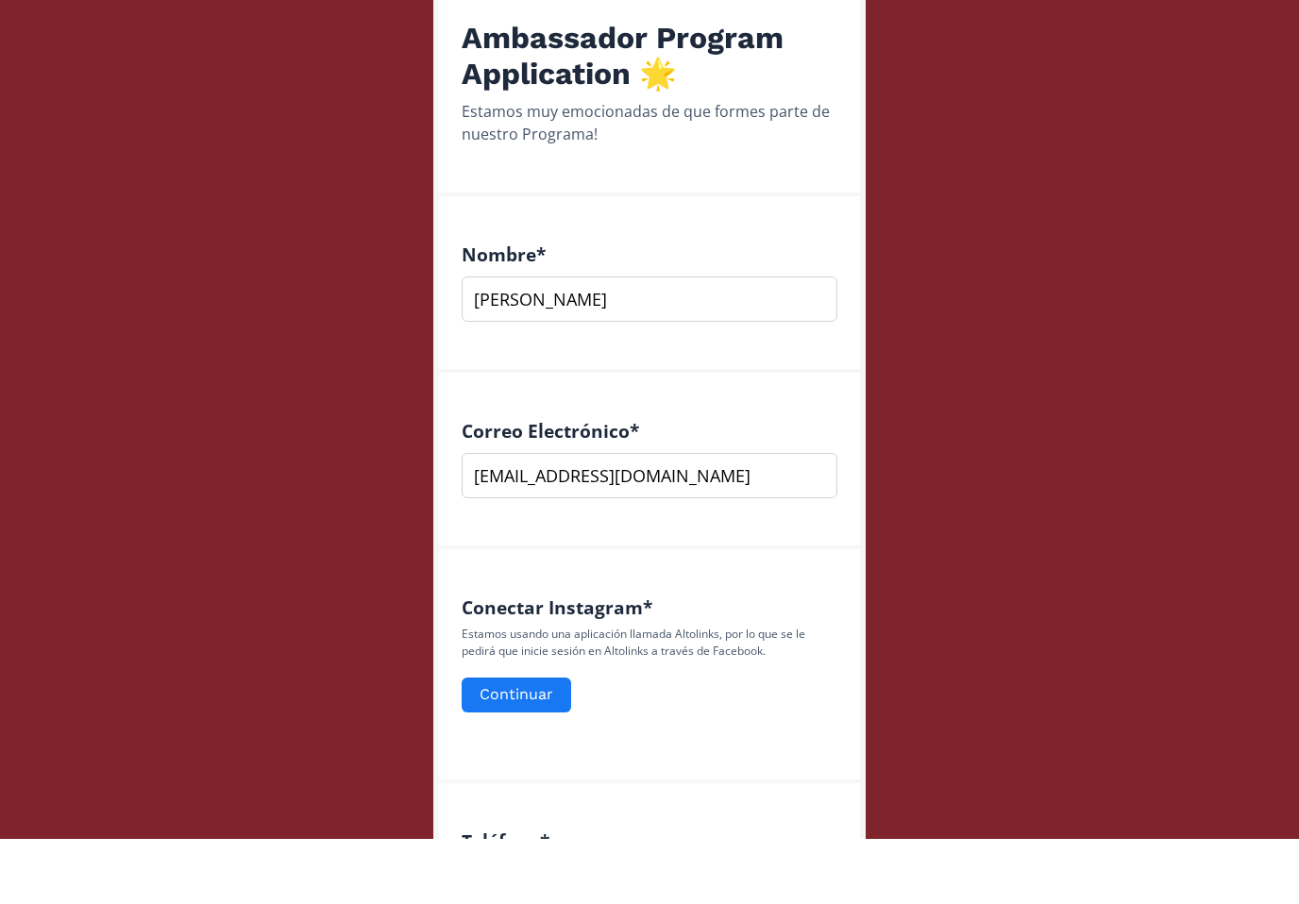
scroll to position [253, 0]
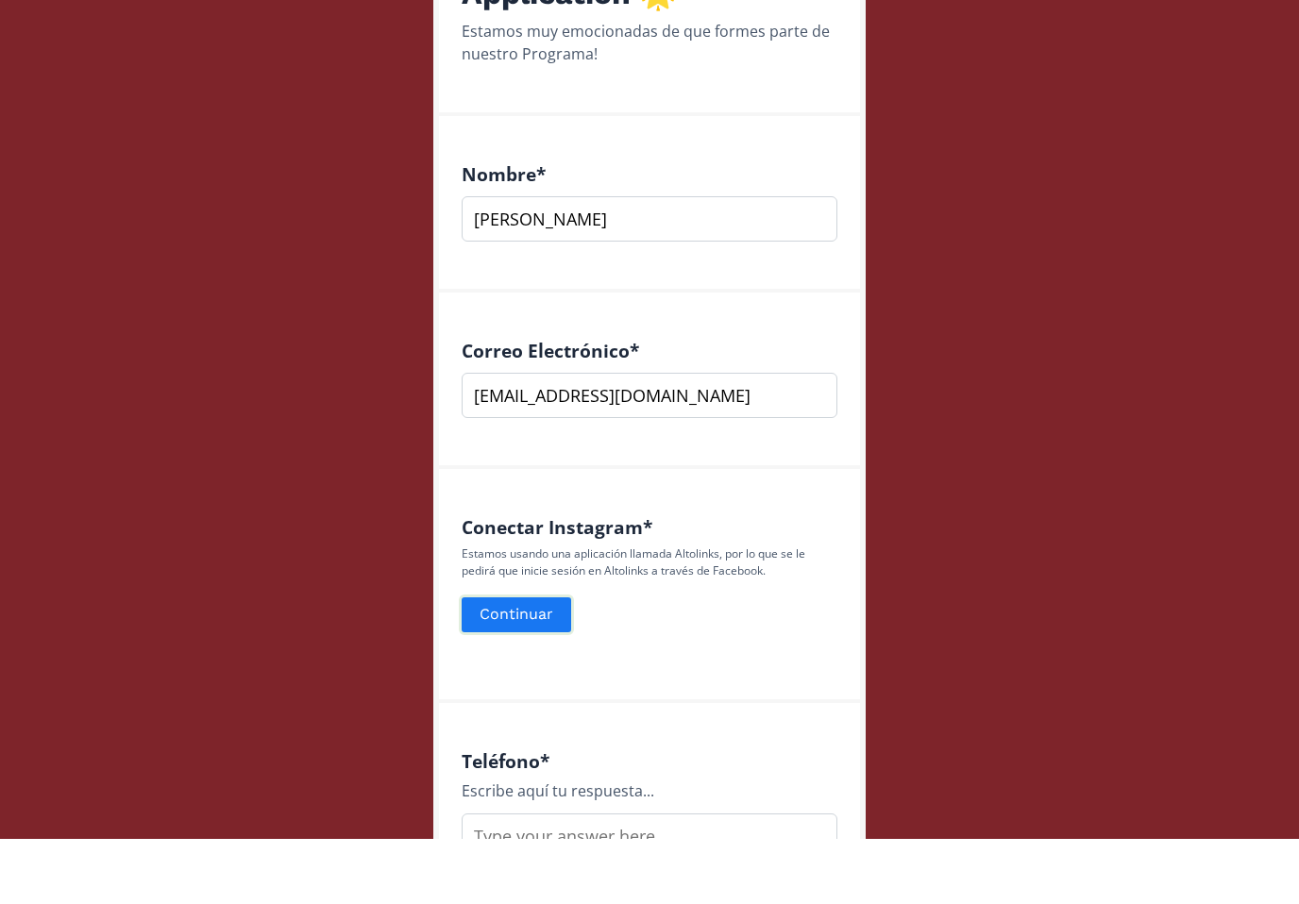
type input "[EMAIL_ADDRESS][DOMAIN_NAME]"
click at [532, 660] on button "Continuar" at bounding box center [516, 680] width 115 height 41
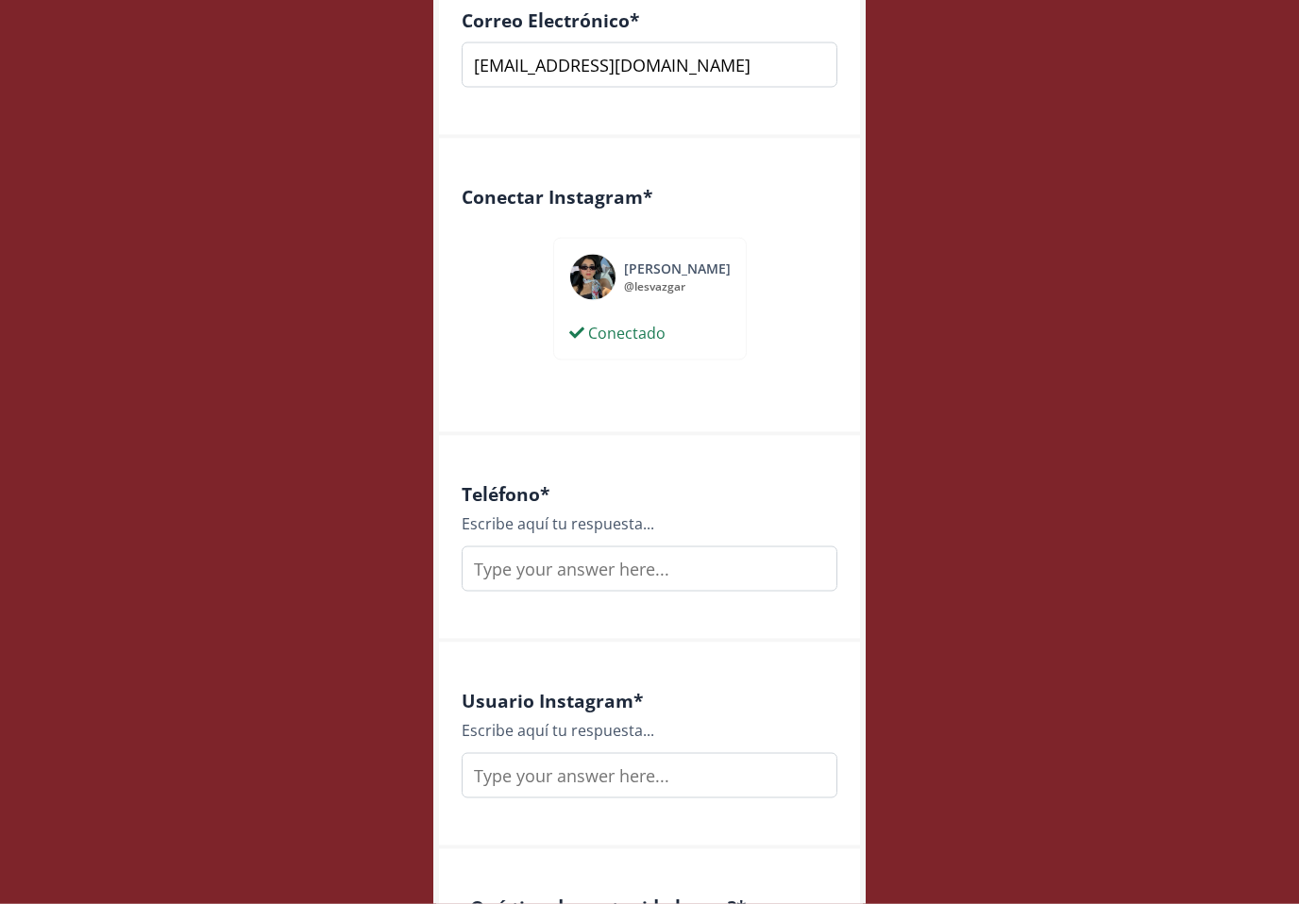
scroll to position [653, 0]
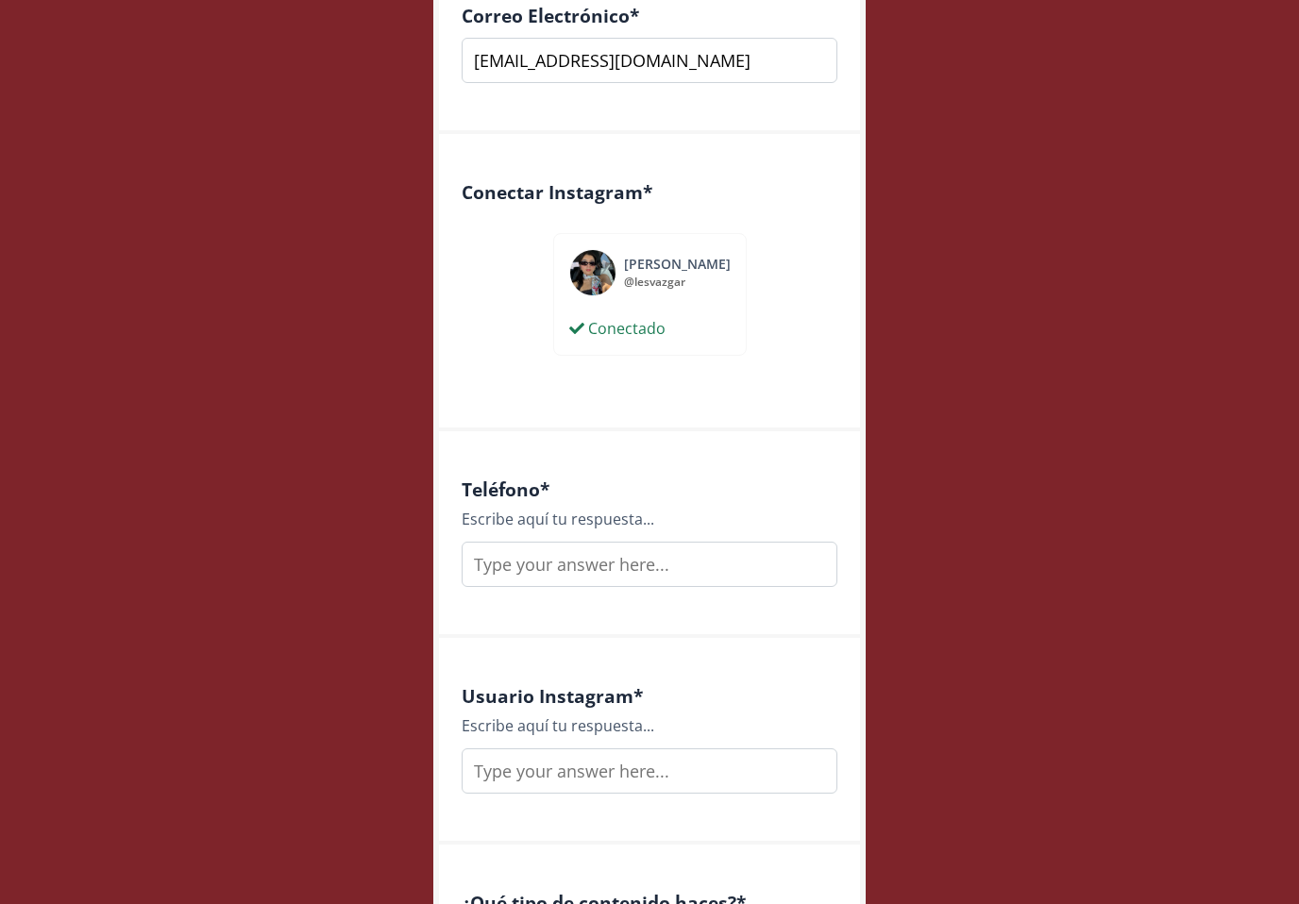
click at [762, 570] on input "text" at bounding box center [650, 564] width 376 height 45
type input "7"
type input "8114183948"
click at [685, 757] on input "text" at bounding box center [650, 770] width 376 height 45
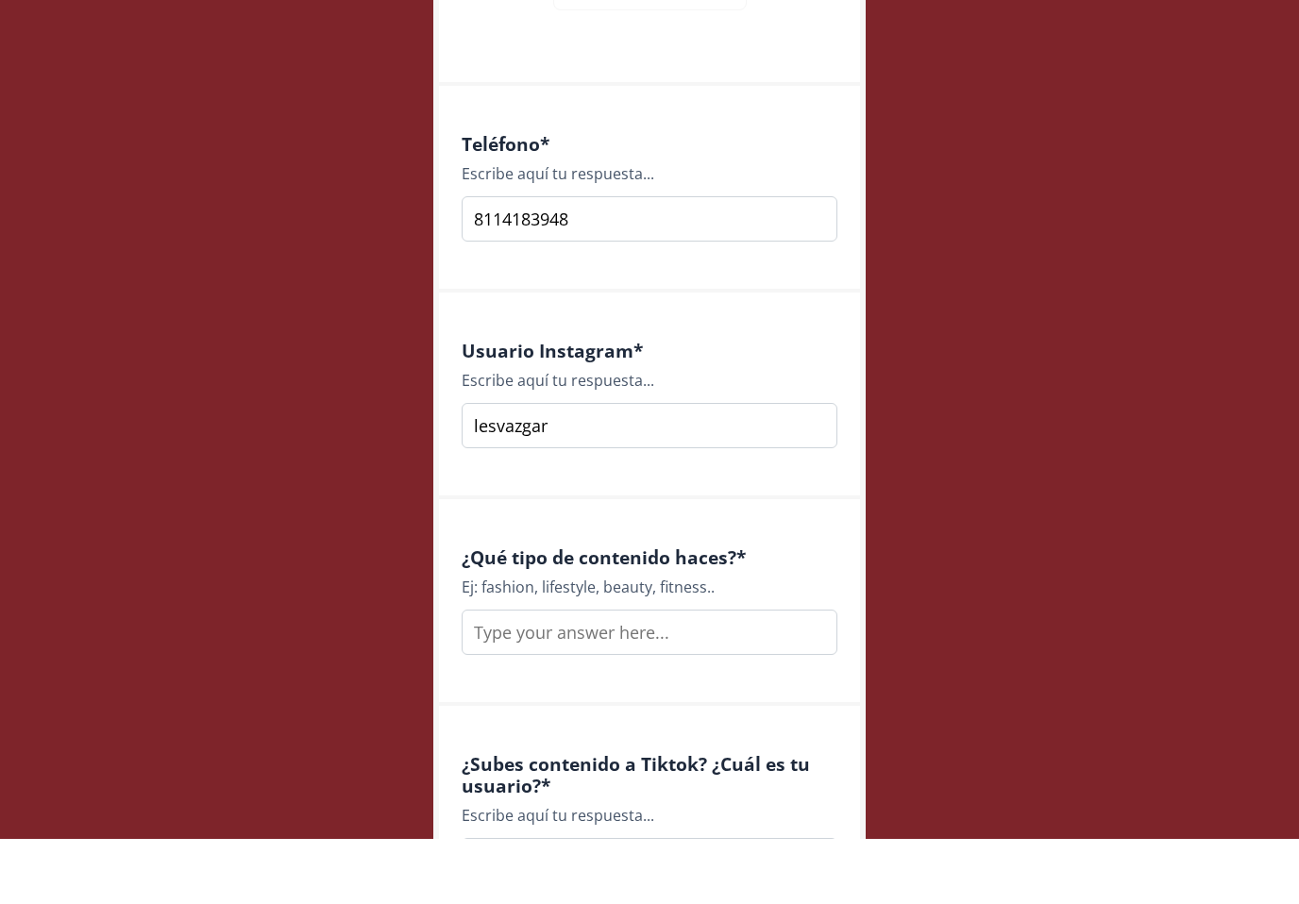
scroll to position [997, 0]
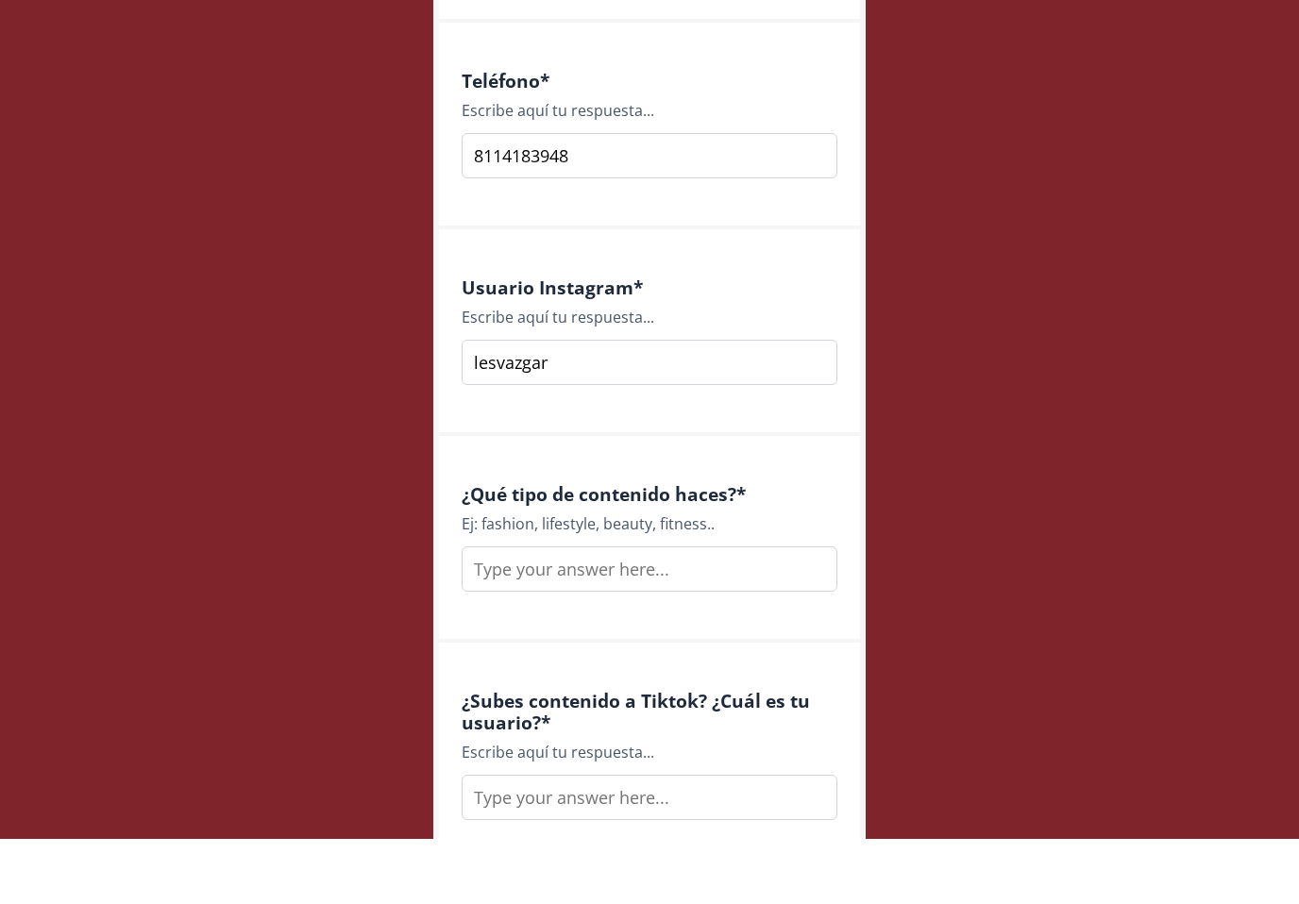
type input "lesvazgar"
click at [645, 612] on input "text" at bounding box center [650, 634] width 376 height 45
type input "lifestyle"
click at [575, 840] on input "text" at bounding box center [650, 862] width 376 height 45
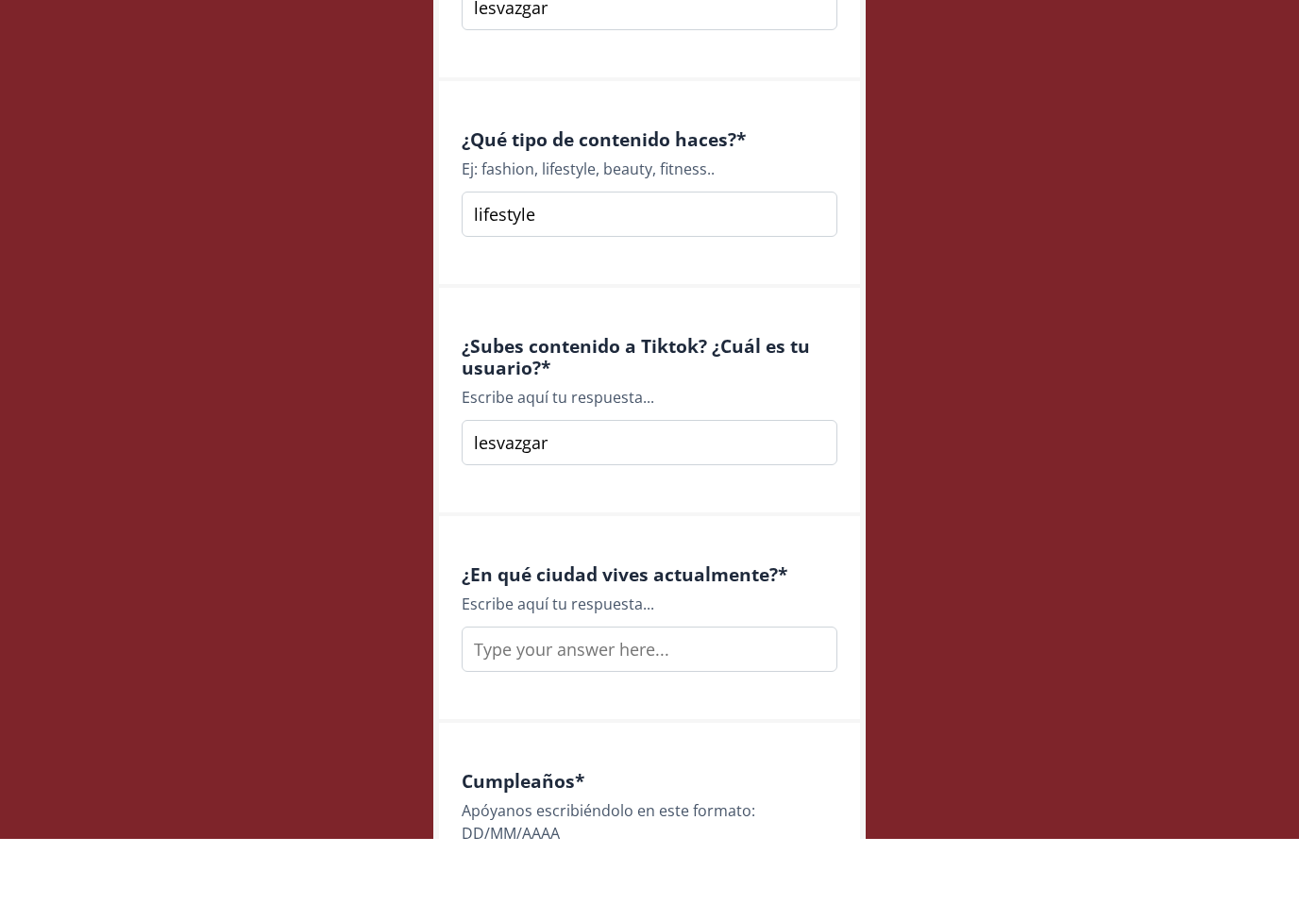
scroll to position [1352, 0]
type input "lesvazgar"
click at [581, 692] on input "text" at bounding box center [650, 714] width 376 height 45
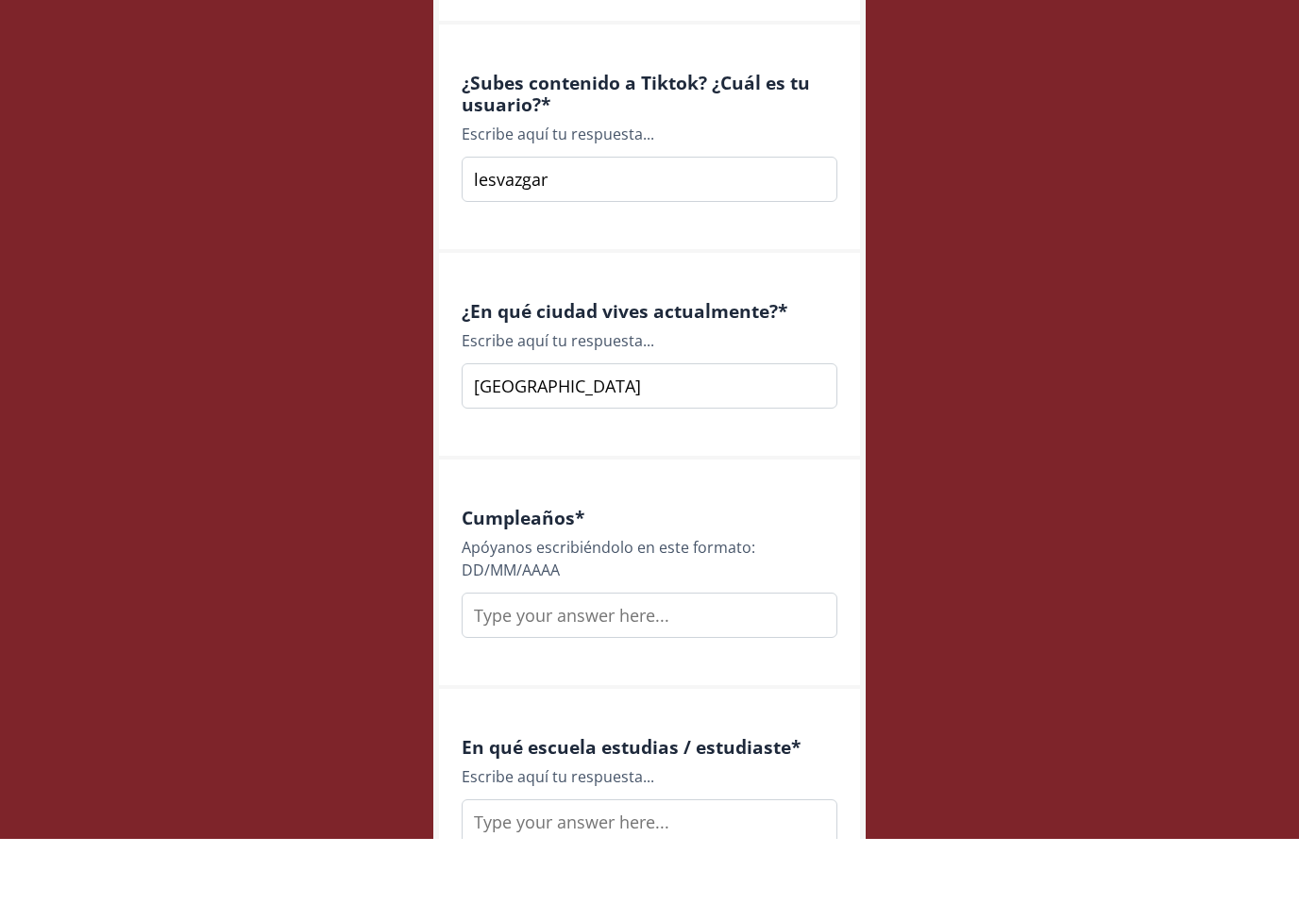
scroll to position [1643, 0]
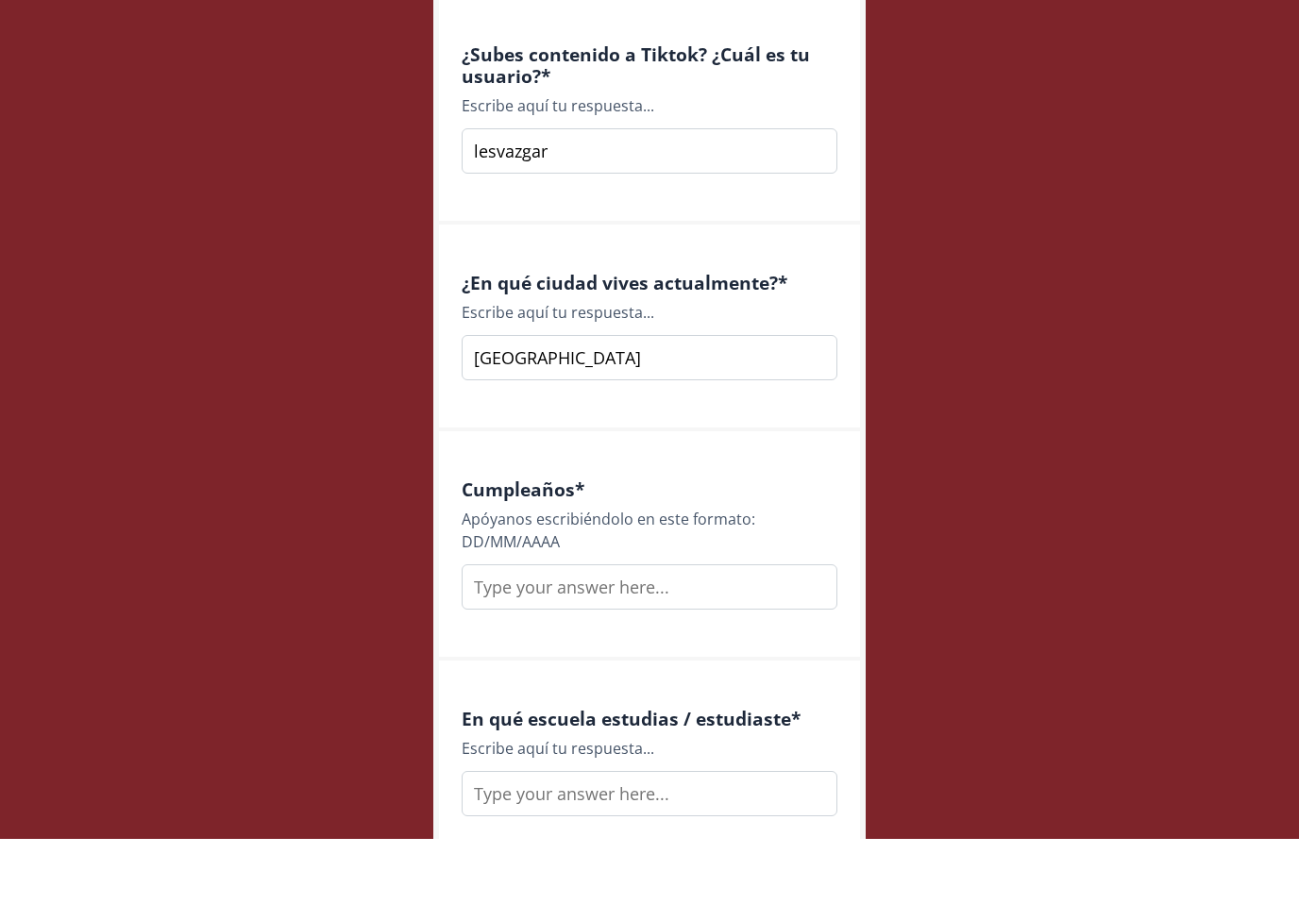
type input "Monterrey"
click at [559, 573] on div "Apóyanos escribiéndolo en este formato: DD/MM/AAAA" at bounding box center [650, 595] width 376 height 45
click at [569, 630] on input "text" at bounding box center [650, 652] width 376 height 45
click at [566, 630] on input "text" at bounding box center [650, 652] width 376 height 45
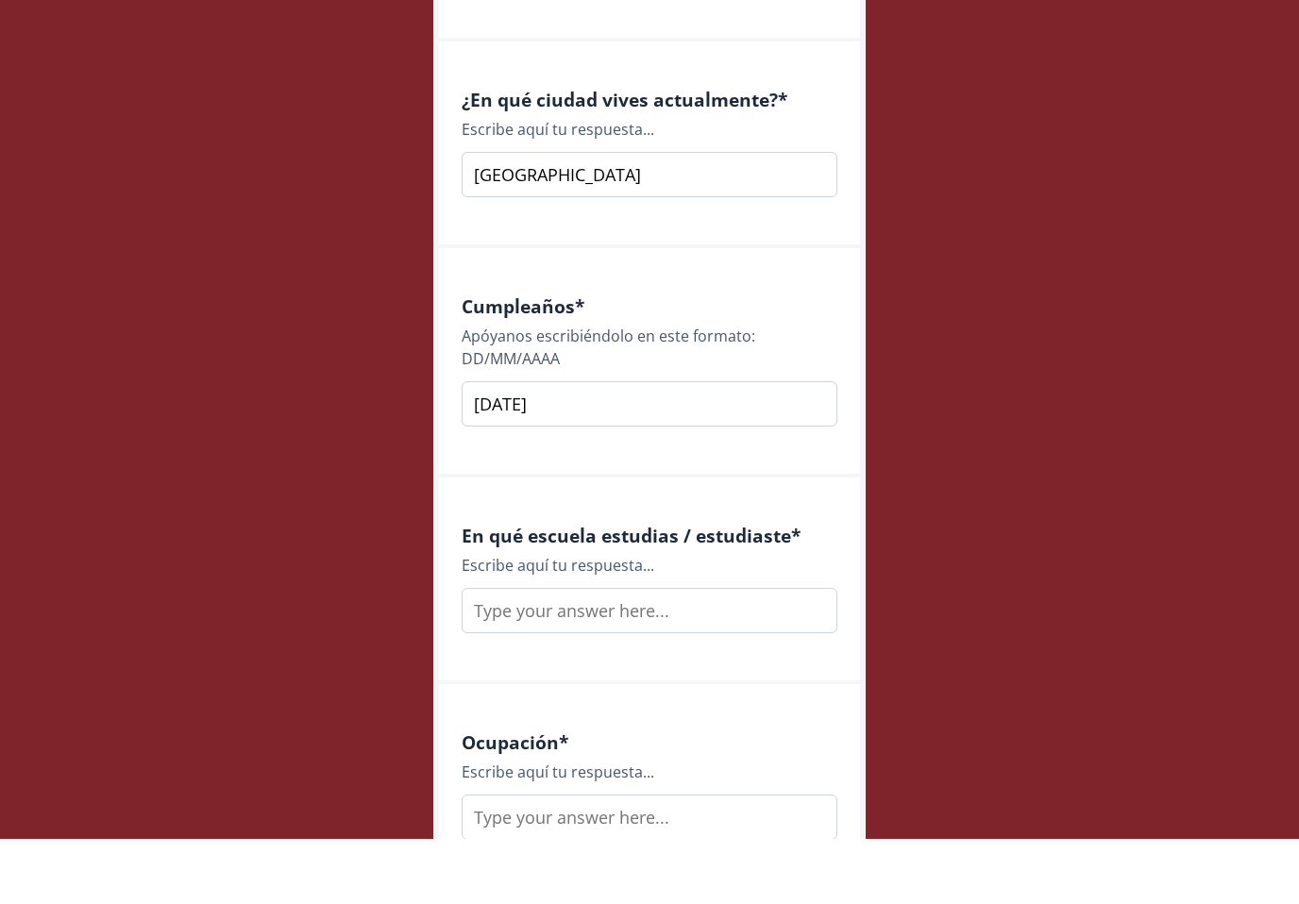
scroll to position [1860, 0]
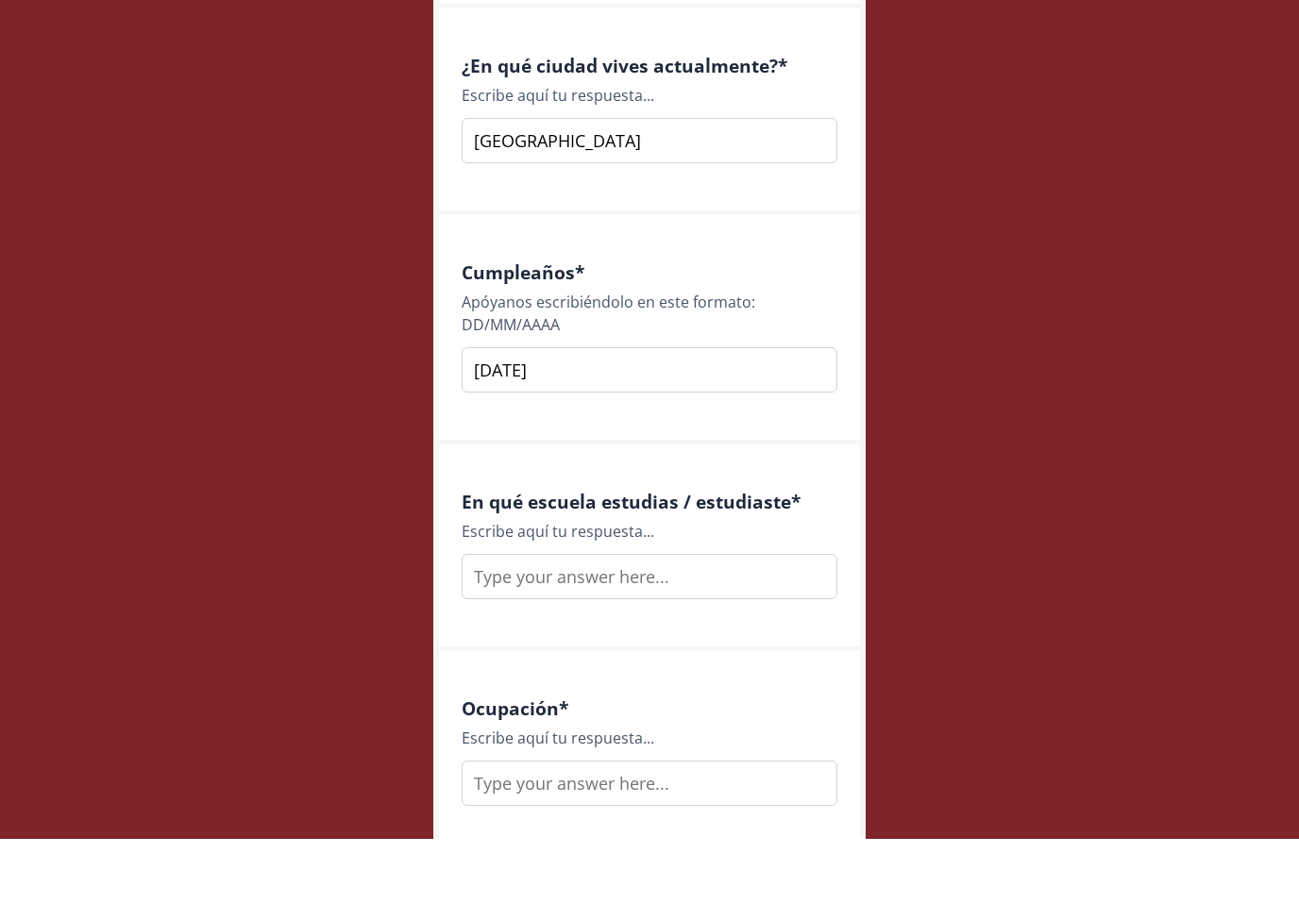
type input "22/07/1998"
click at [590, 619] on input "text" at bounding box center [650, 641] width 376 height 45
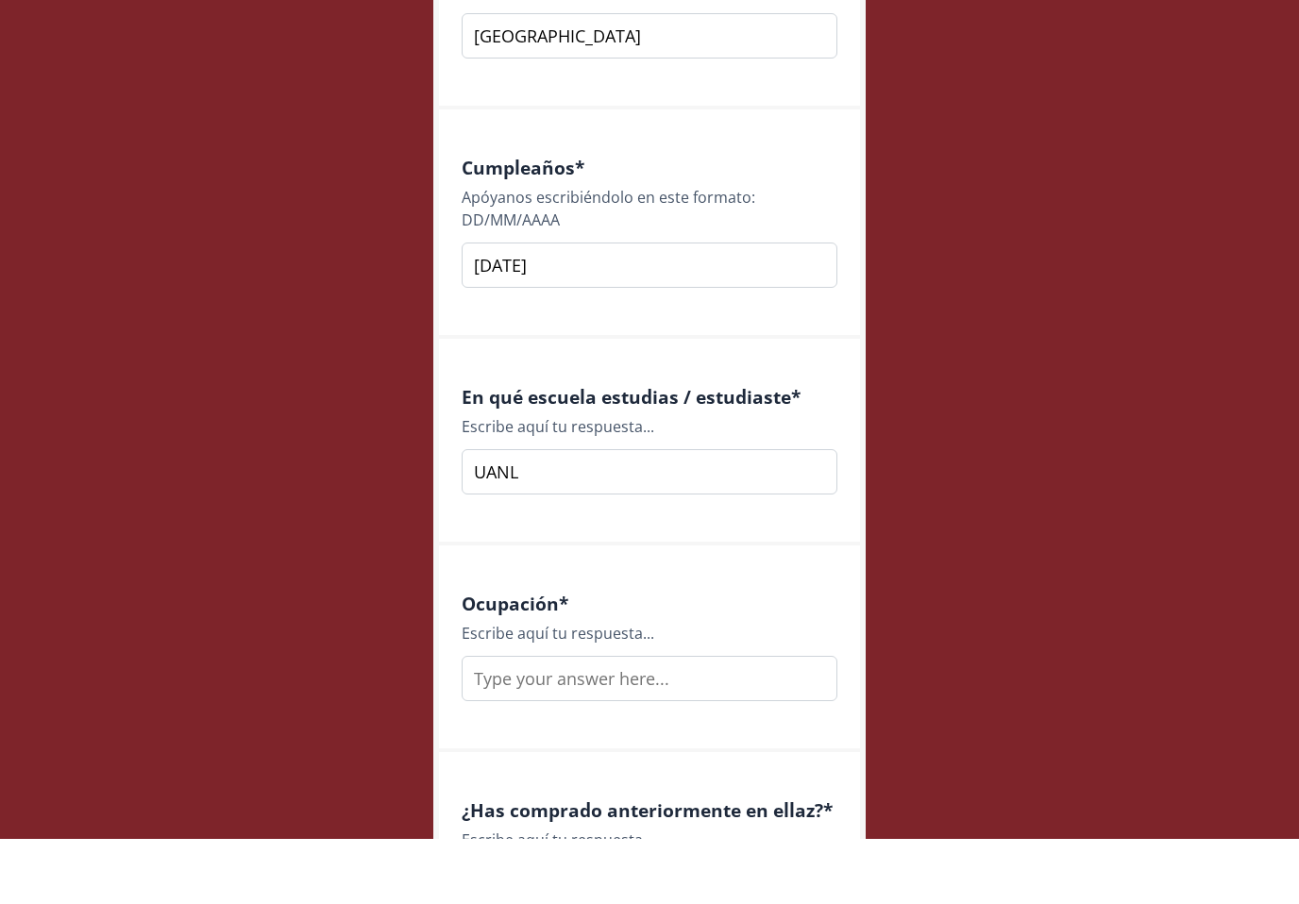
scroll to position [1975, 0]
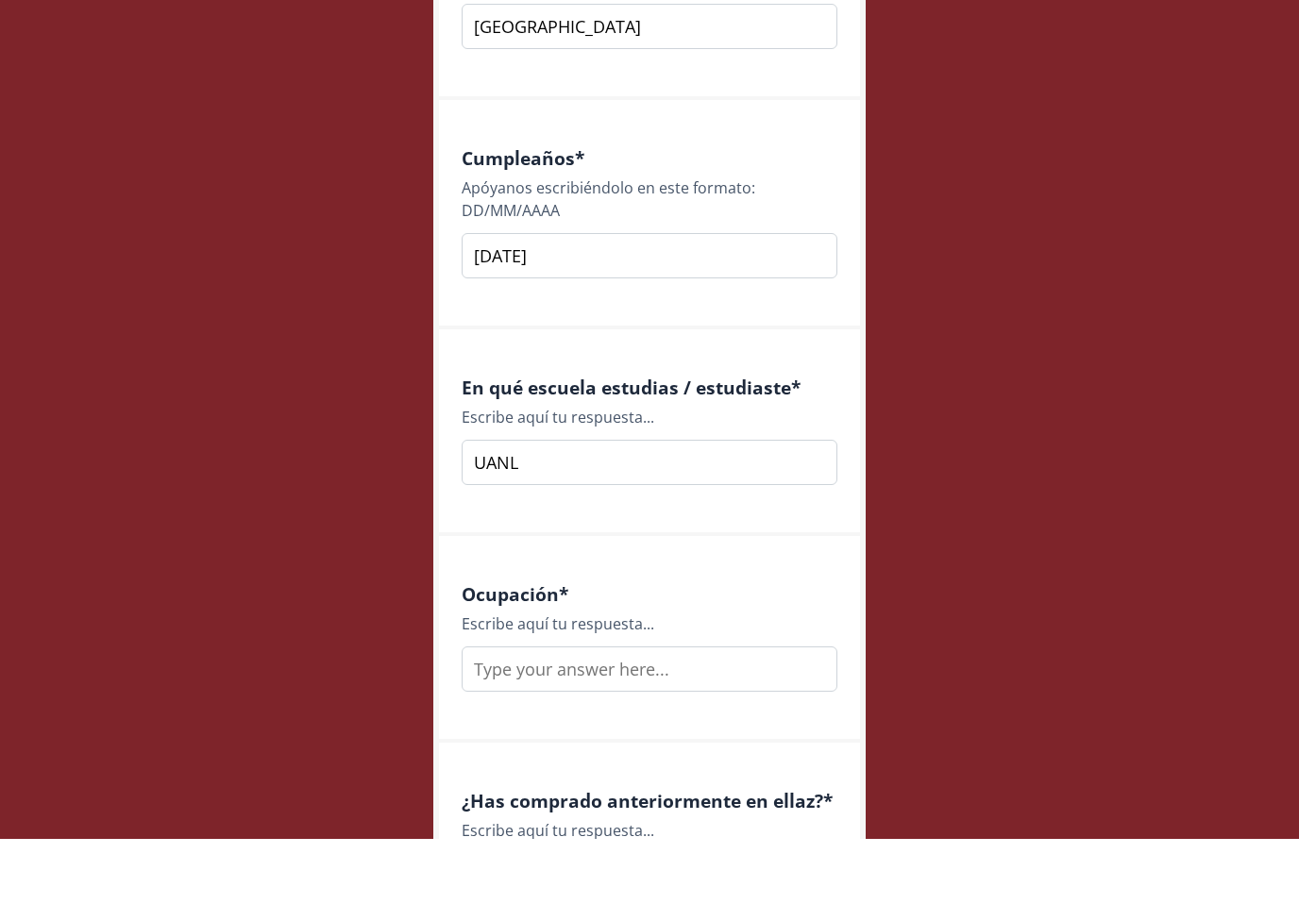
type input "UANL"
click at [625, 712] on input "text" at bounding box center [650, 734] width 376 height 45
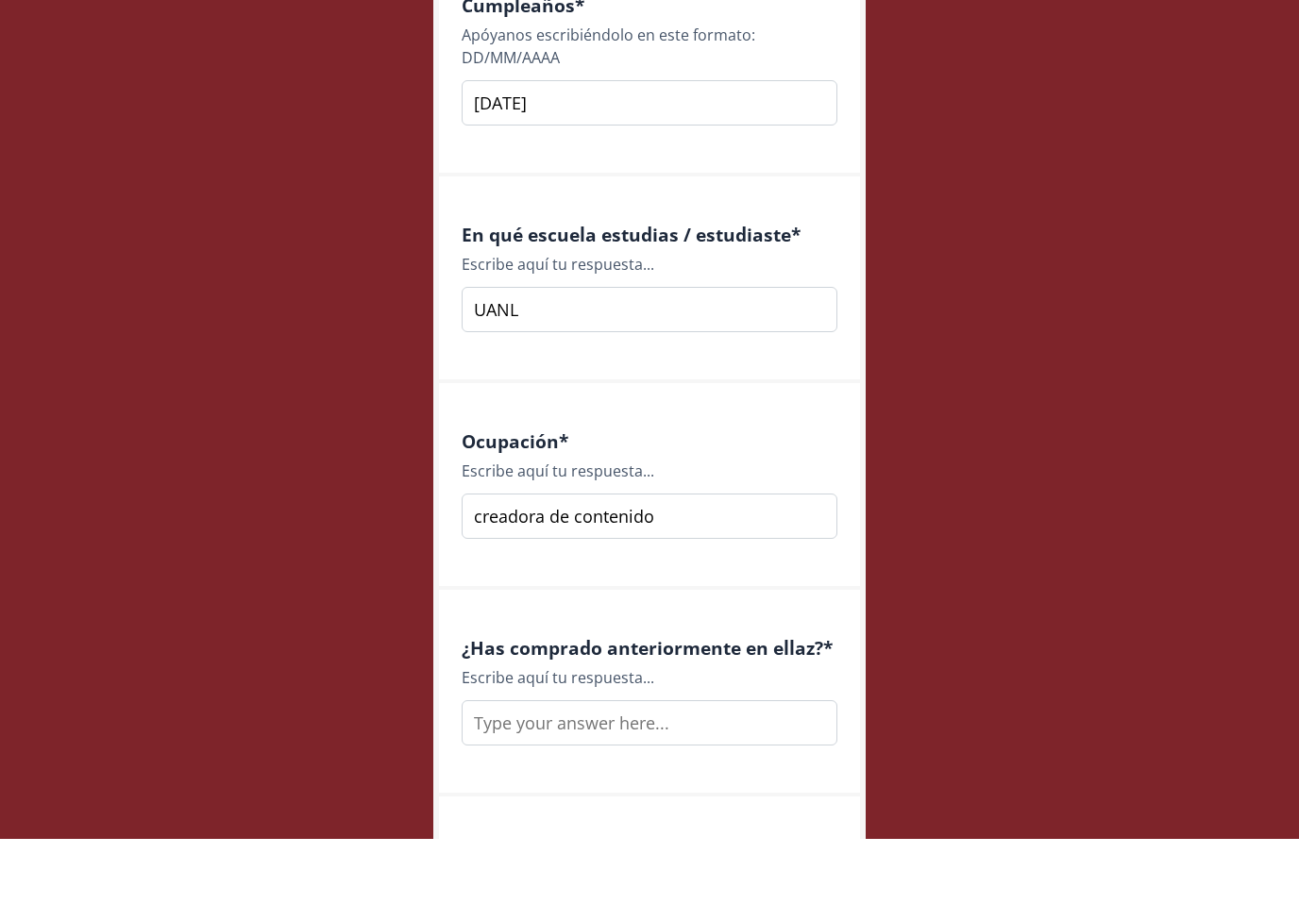
scroll to position [2142, 0]
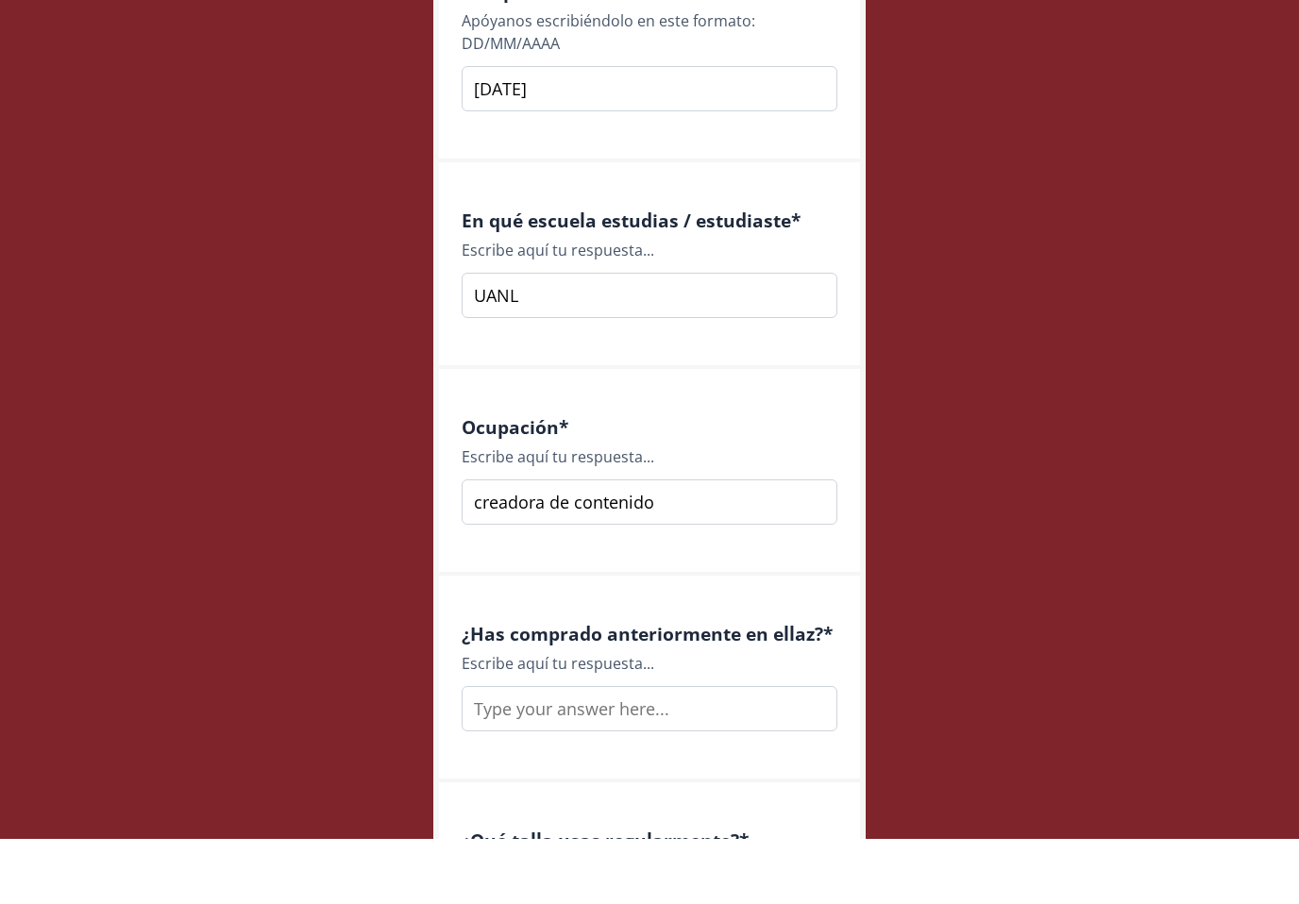
type input "creadora de contenido"
click at [693, 751] on input "text" at bounding box center [650, 773] width 376 height 45
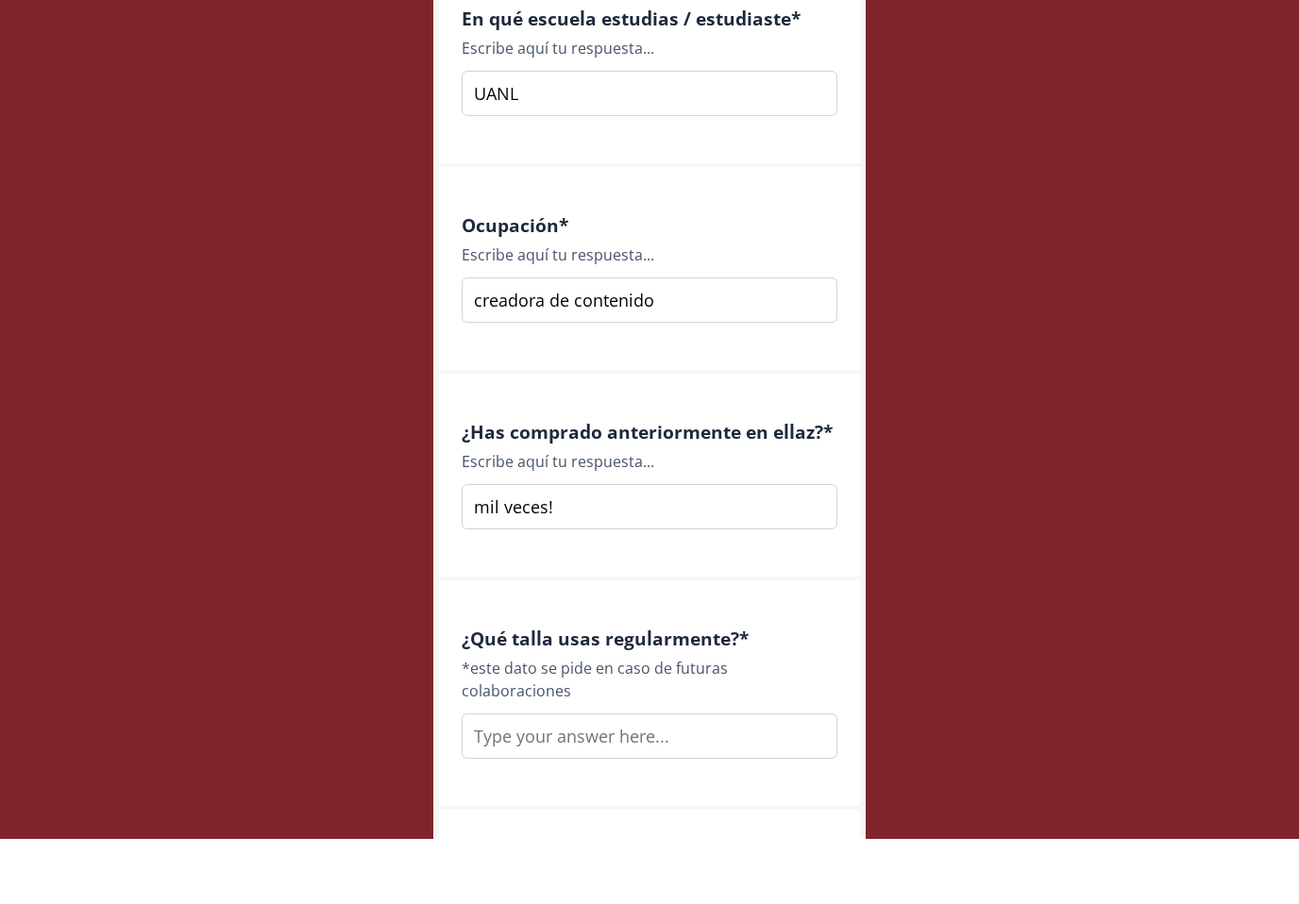
scroll to position [2381, 0]
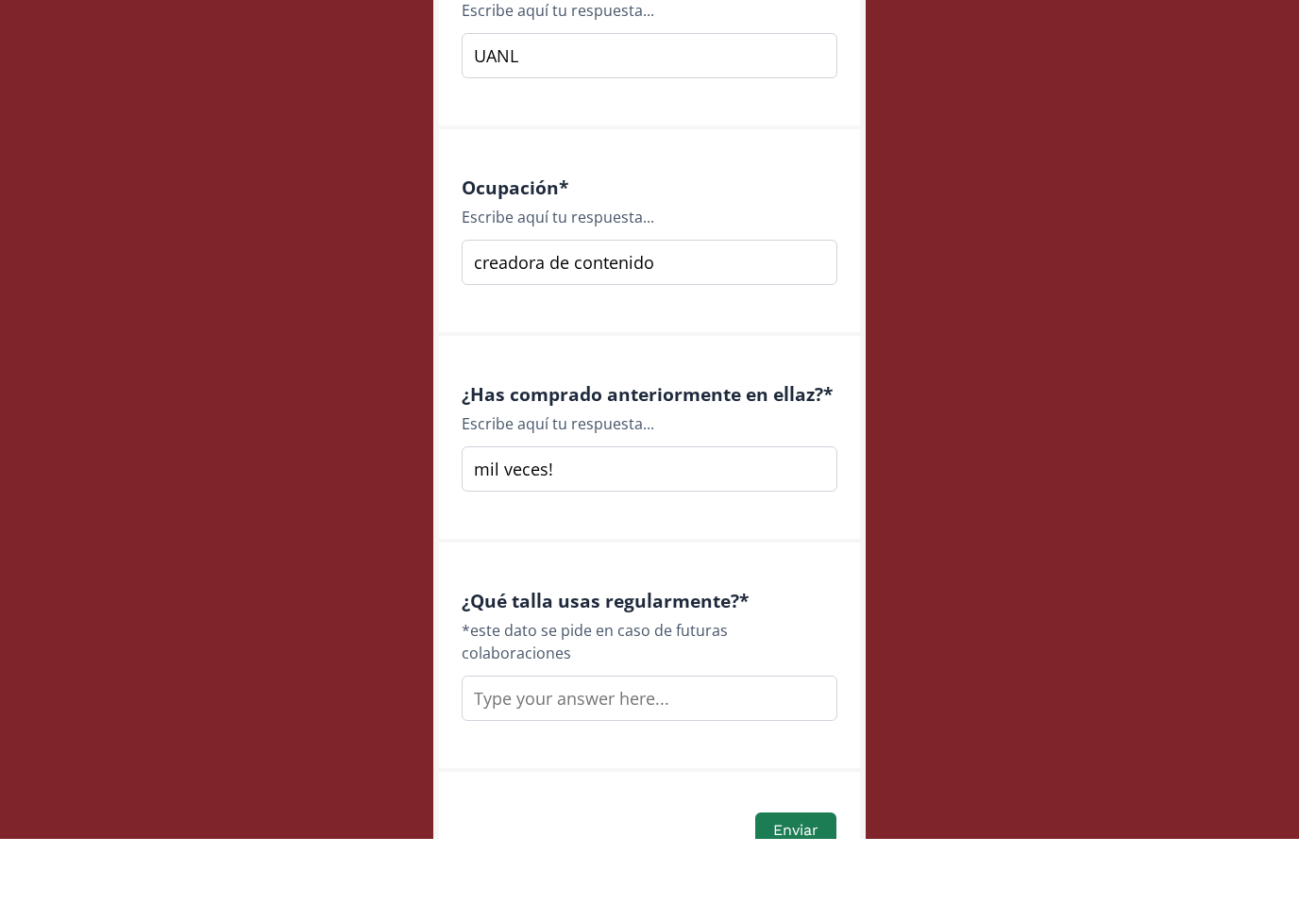
type input "mil veces!"
click at [668, 741] on input "text" at bounding box center [650, 763] width 376 height 45
type input "h"
type input "chica"
click at [812, 875] on button "Enviar" at bounding box center [795, 895] width 87 height 41
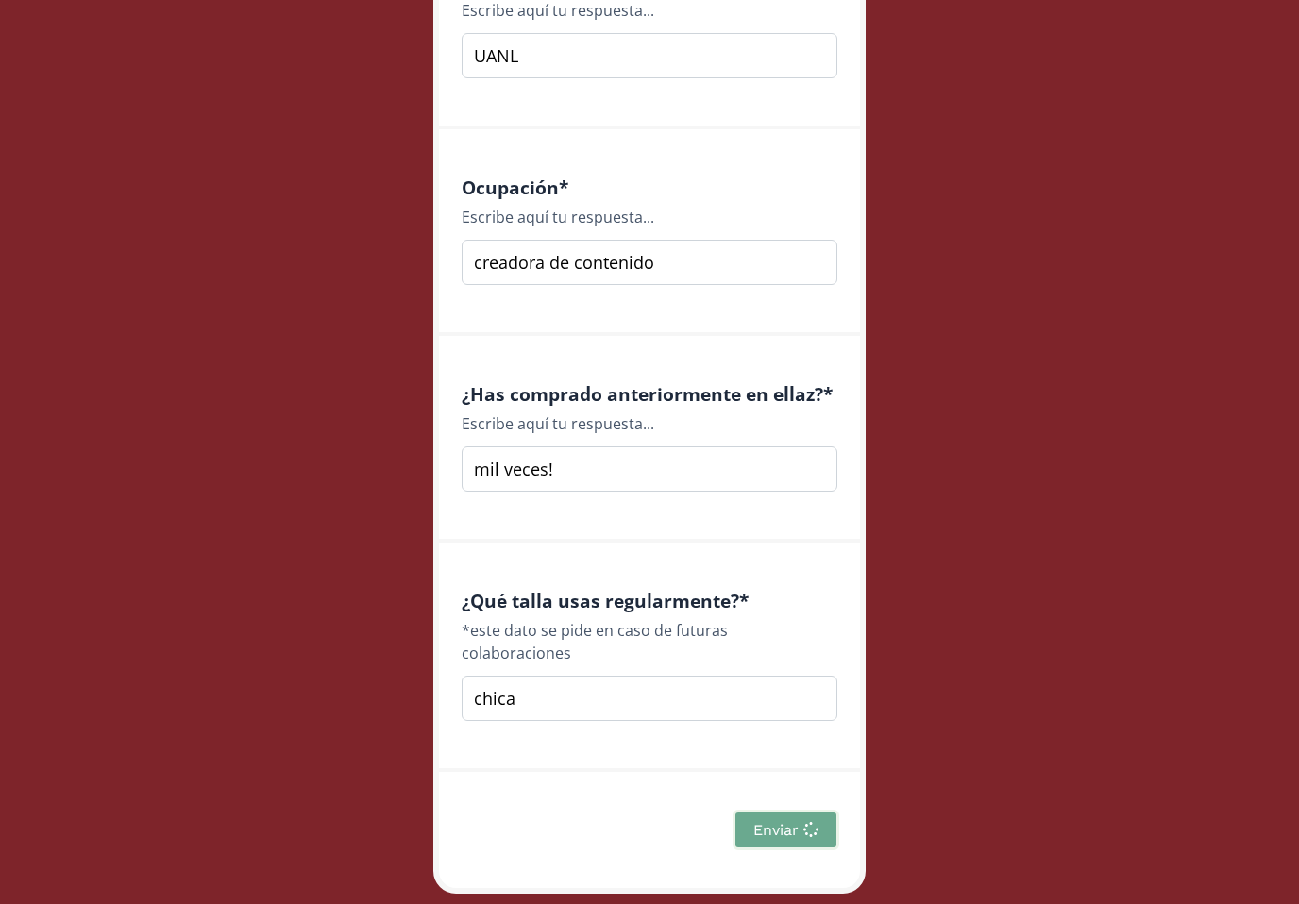
scroll to position [0, 0]
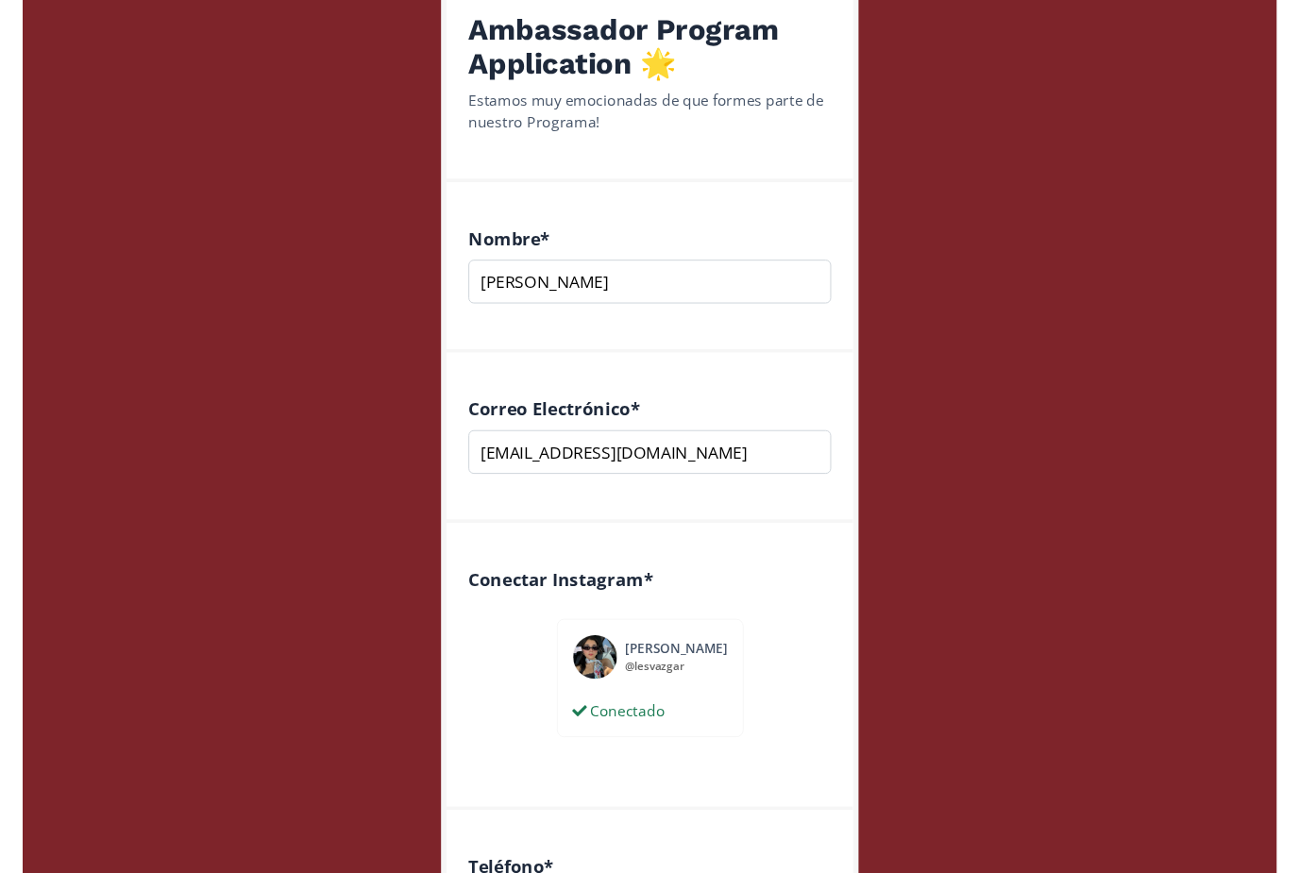
scroll to position [276, 0]
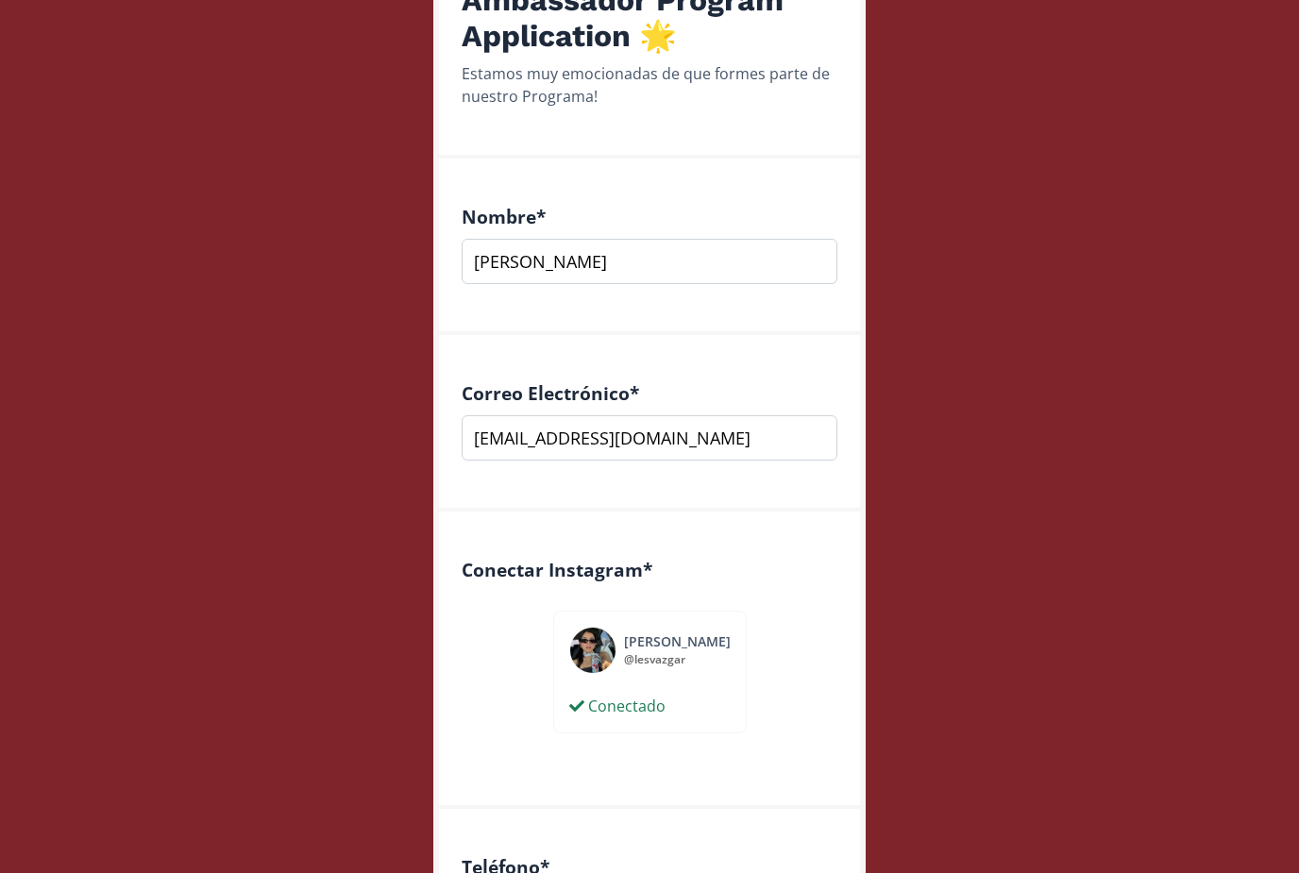
drag, startPoint x: 662, startPoint y: 479, endPoint x: 1151, endPoint y: 167, distance: 580.2
click at [0, 0] on html "Ambassador Program Application 🌟 Estamos muy emocionadas de que formes parte de…" at bounding box center [649, 160] width 1299 height 873
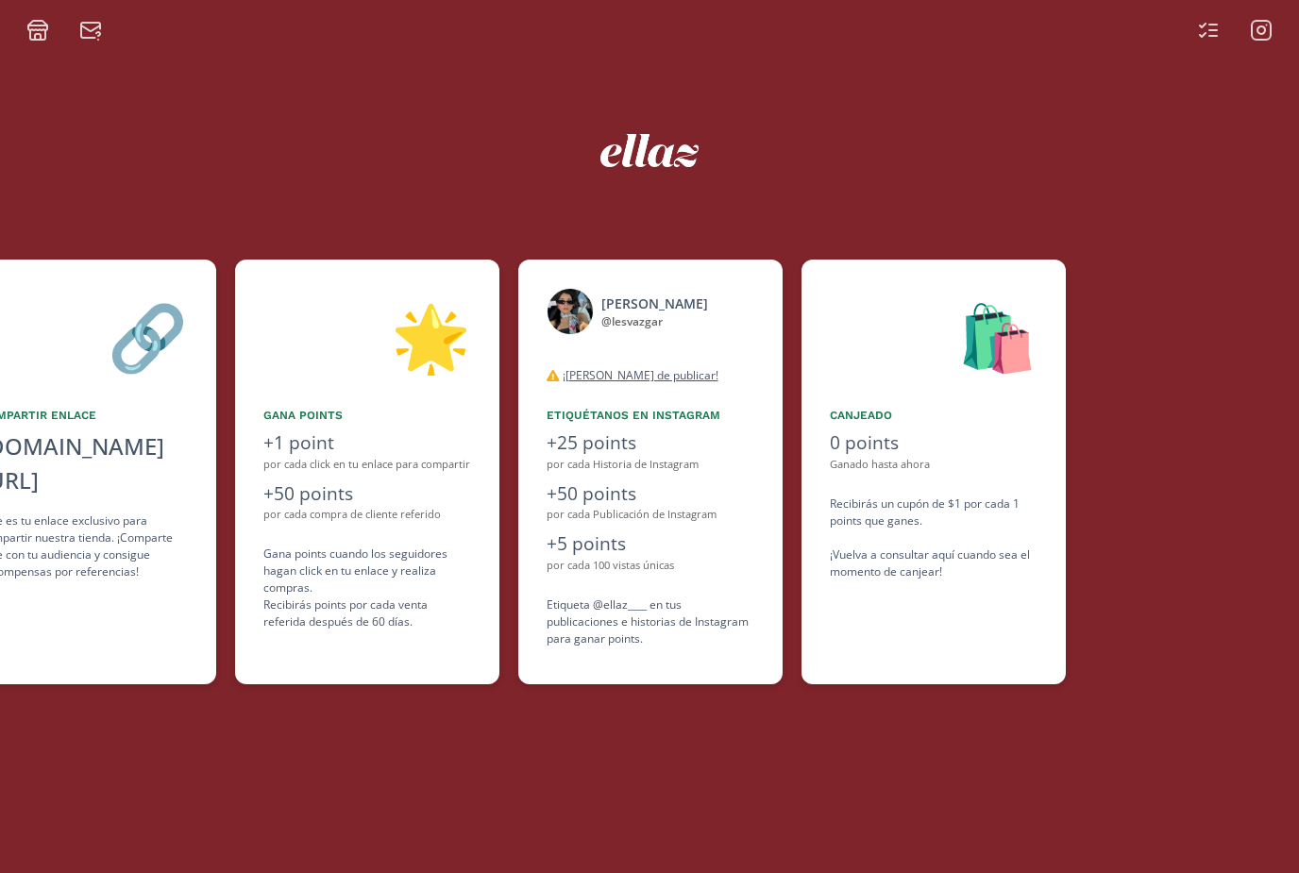
scroll to position [0, 849]
